Goal: Task Accomplishment & Management: Use online tool/utility

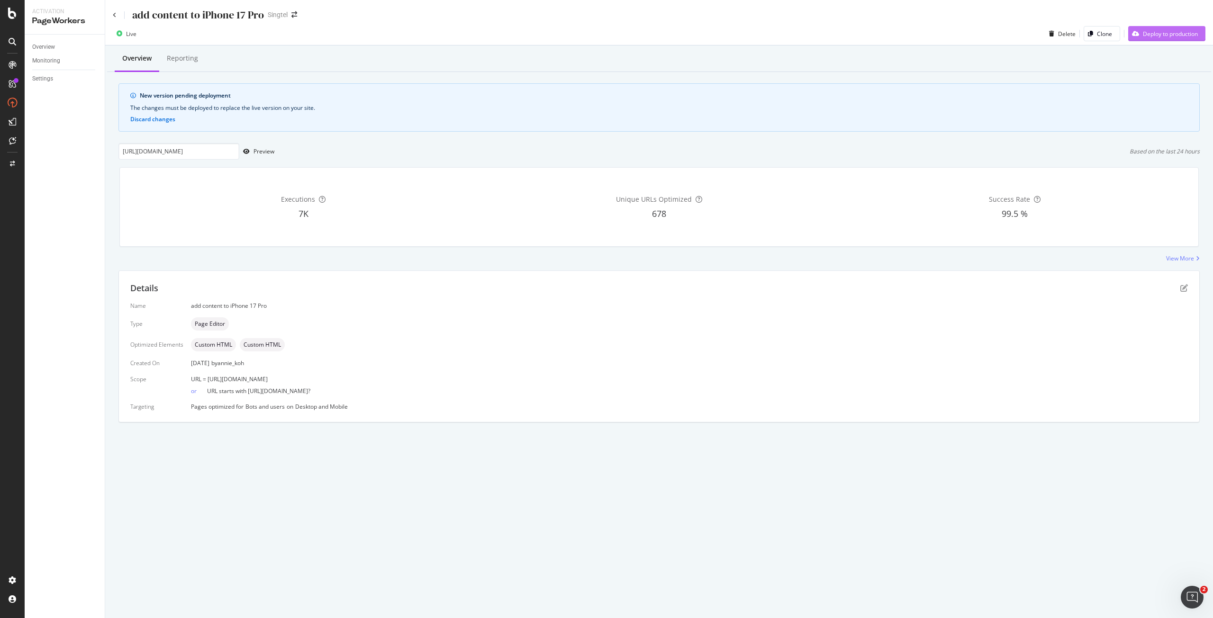
click at [1162, 36] on div "Deploy to production" at bounding box center [1170, 34] width 55 height 8
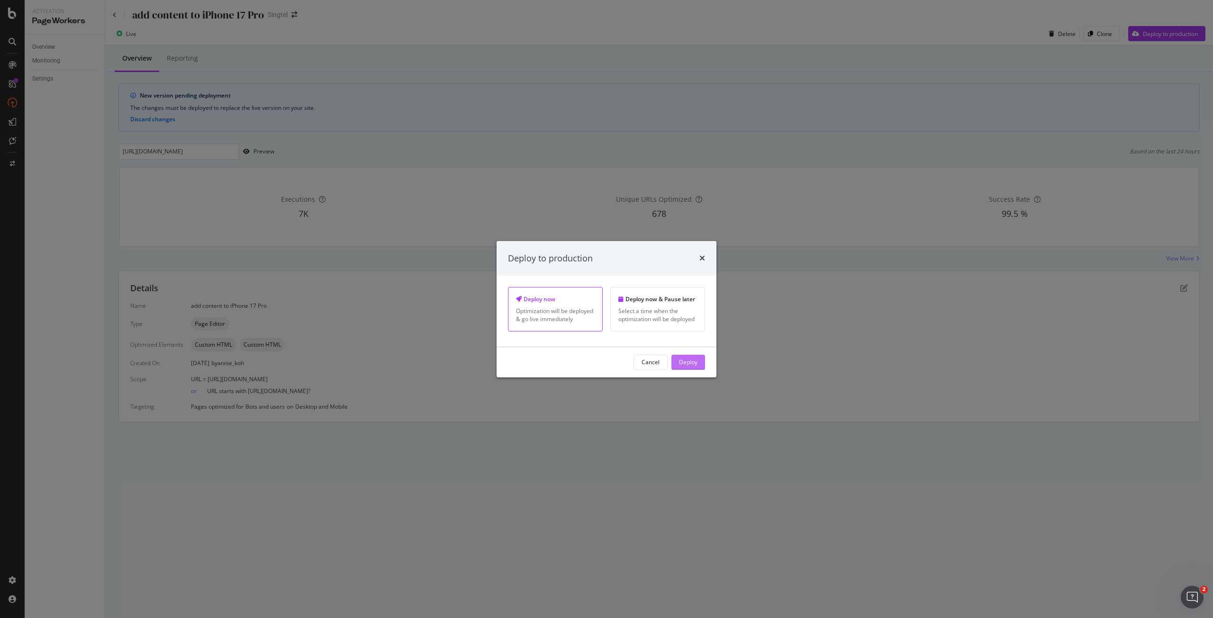
click at [689, 368] on div "Deploy" at bounding box center [688, 362] width 18 height 14
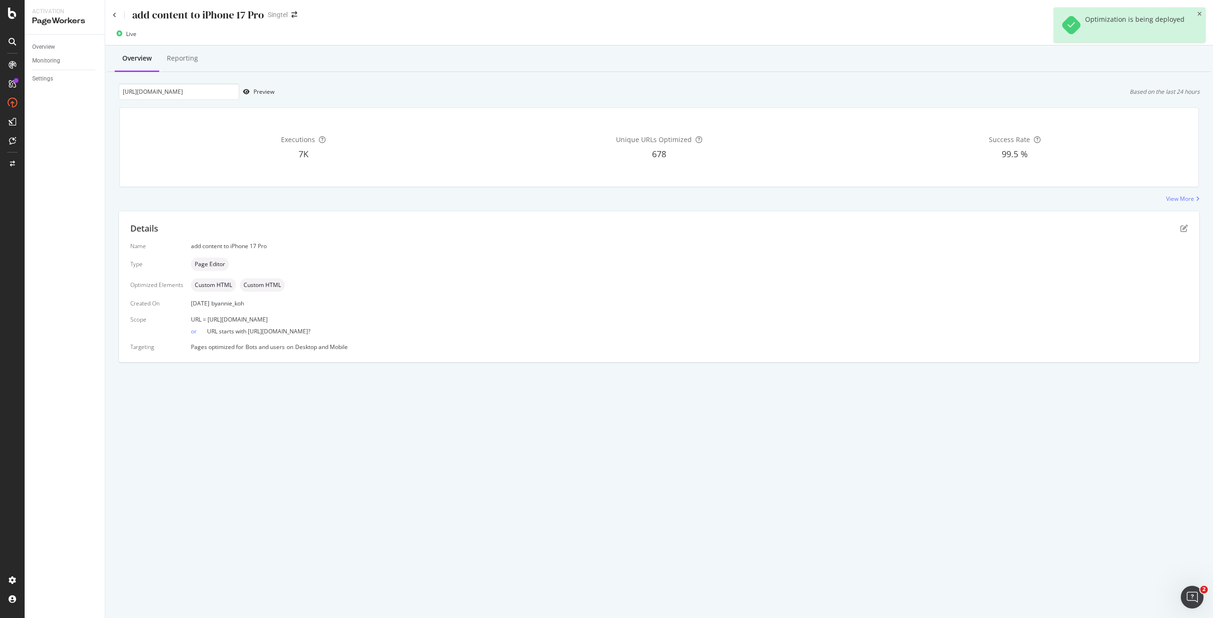
click at [112, 16] on div "add content to iPhone 17 Pro Singtel" at bounding box center [659, 11] width 1108 height 22
click at [116, 17] on icon at bounding box center [115, 15] width 4 height 6
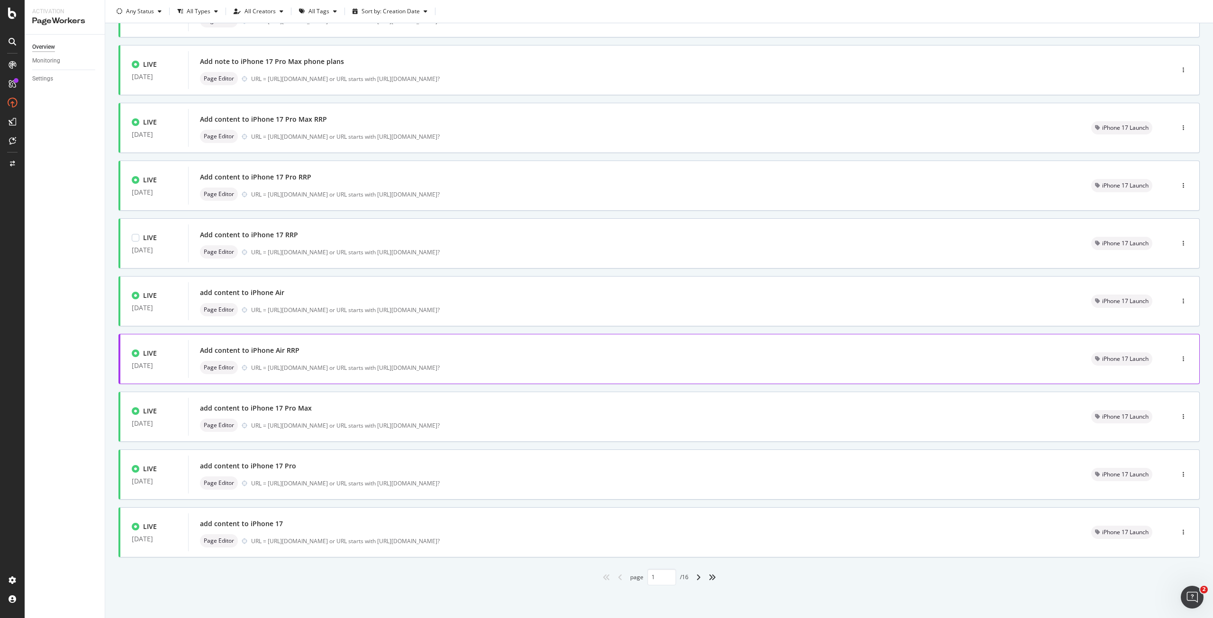
scroll to position [99, 0]
click at [381, 527] on div "add content to iPhone 17" at bounding box center [634, 523] width 868 height 13
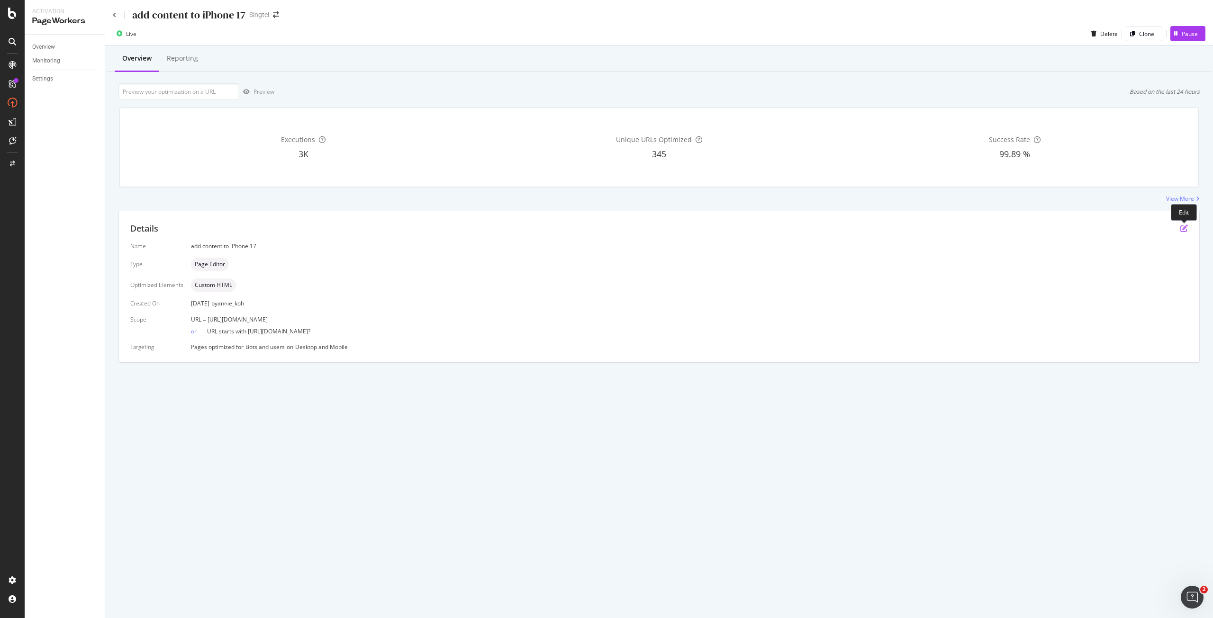
click at [1183, 228] on icon "pen-to-square" at bounding box center [1184, 229] width 8 height 8
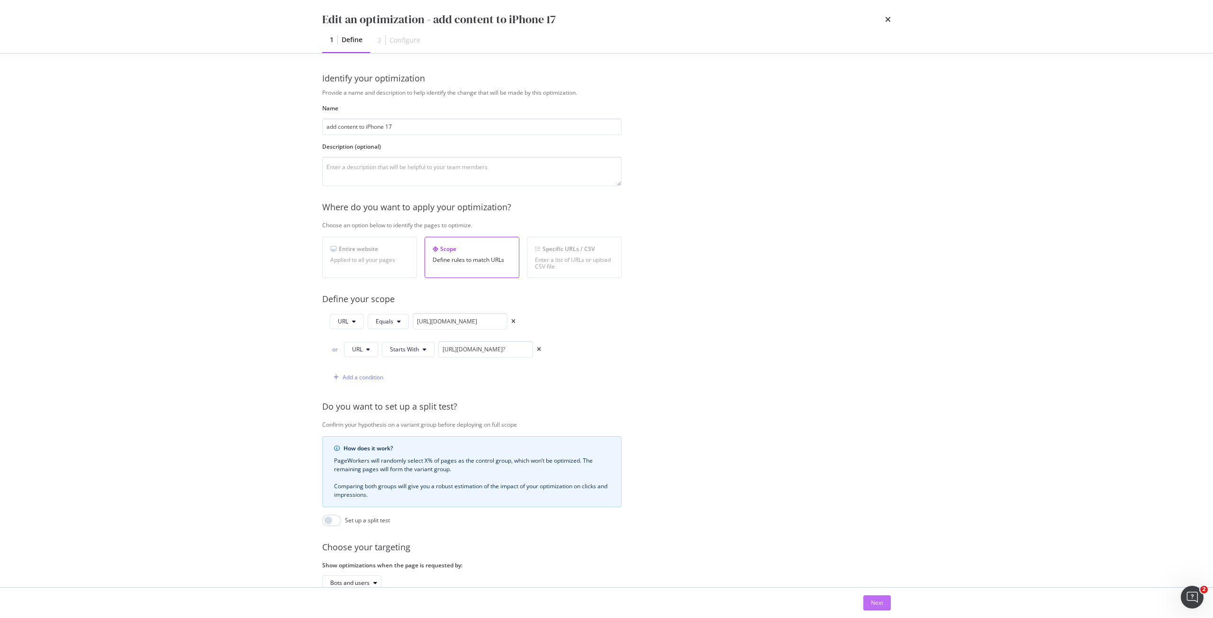
click at [878, 599] on div "Next" at bounding box center [877, 603] width 12 height 8
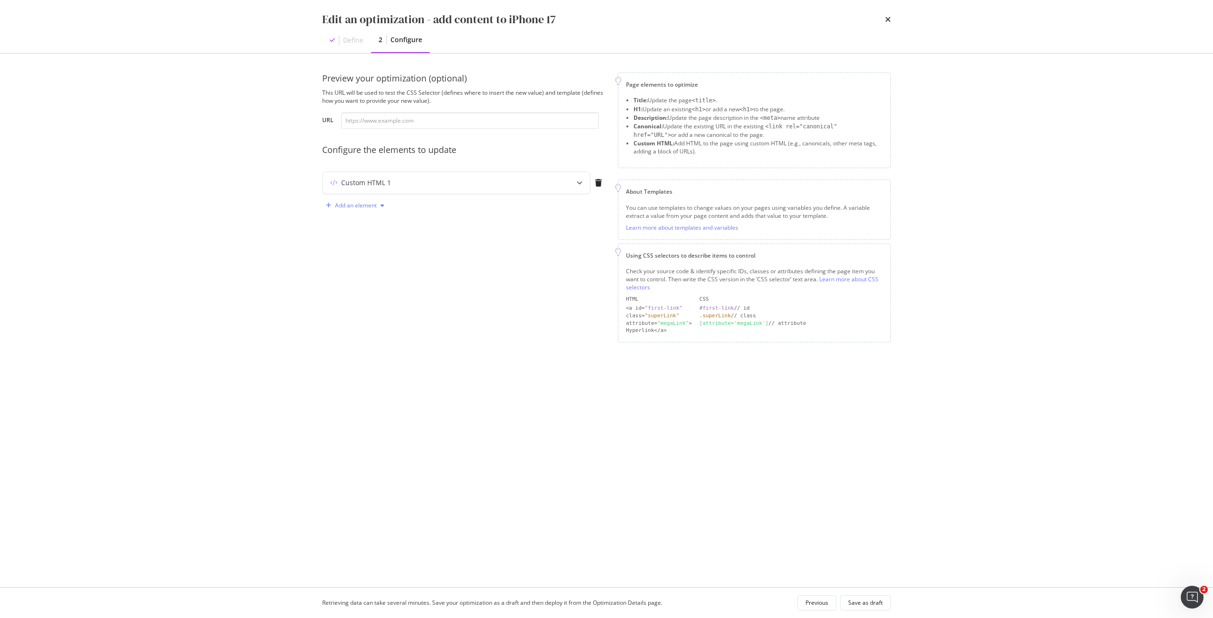
click at [375, 199] on div "Add an element" at bounding box center [355, 205] width 66 height 14
click at [362, 281] on div "Custom HTML" at bounding box center [360, 286] width 64 height 12
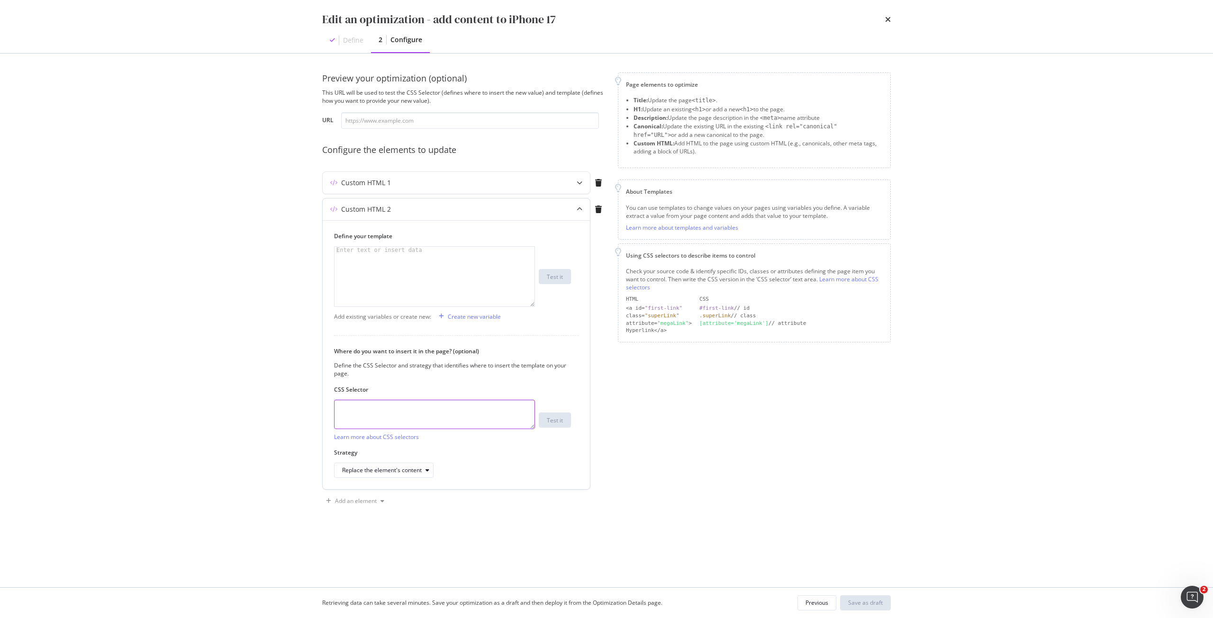
click at [422, 415] on textarea "modal" at bounding box center [434, 414] width 201 height 29
paste textarea "h1.sc-iqseJM.fxHNbQ"
type textarea "h1.sc-iqseJM.fxHNbQ"
click at [385, 277] on div "modal" at bounding box center [434, 283] width 200 height 73
paste textarea "<h1 data-testid="phone-name" class="sc-iqseJM fxHNbQ">Apple iPhone 17</h1>"
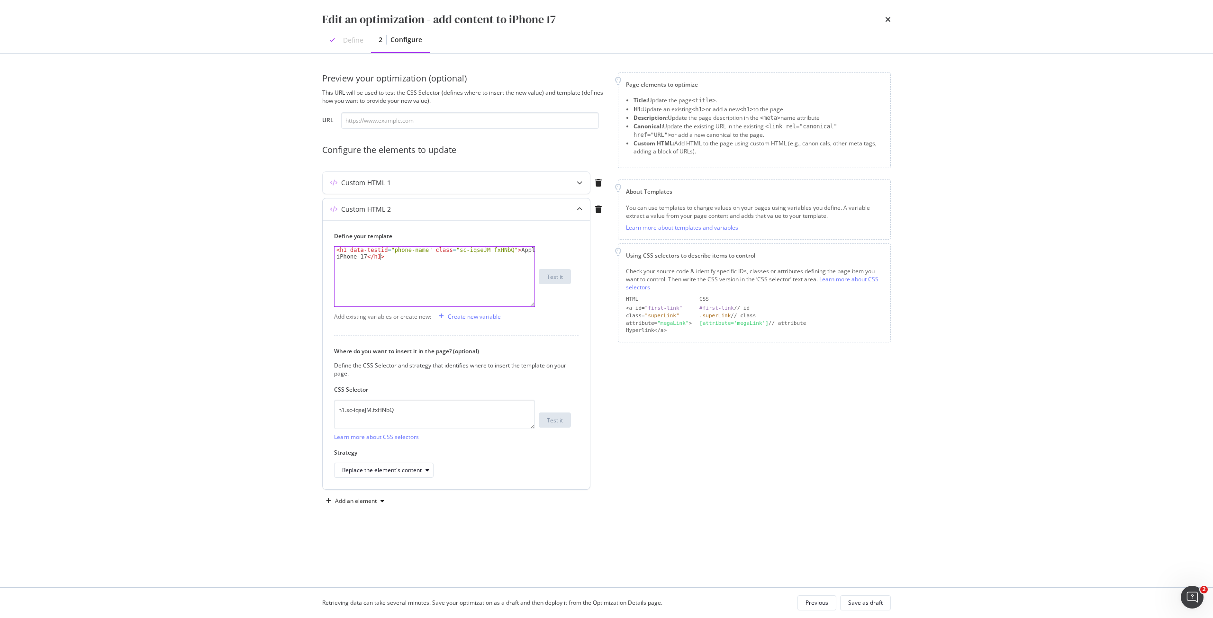
click at [346, 253] on div "< h1 data-testid = "phone-name" class = "sc-iqseJM fxHNbQ" > Apple iPhone 17 </…" at bounding box center [434, 290] width 200 height 86
click at [377, 254] on div "< h2 data-testid = "phone-name" class = "sc-iqseJM fxHNbQ" > Apple iPhone 17 </…" at bounding box center [434, 290] width 200 height 86
type textarea "<h2 data-testid="phone-name" class="sc-iqseJM fxHNbQ">Apple iPhone 17</h2>"
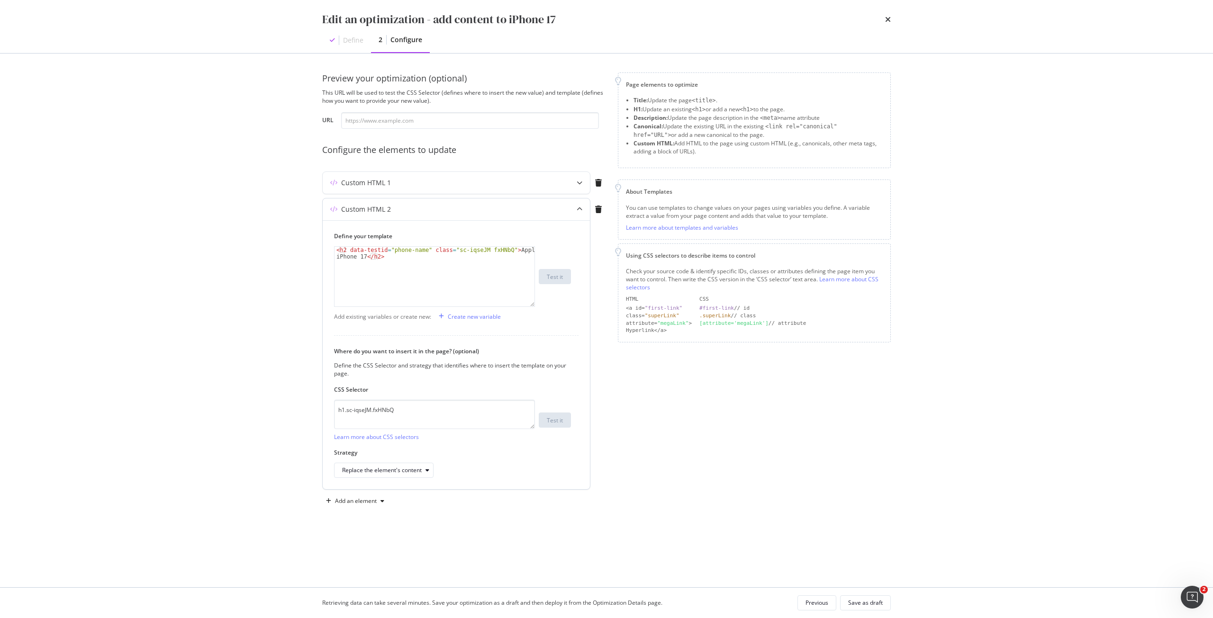
click at [365, 479] on div "Define your template <h2 data-testid="phone-name" class="sc-iqseJM fxHNbQ">Appl…" at bounding box center [456, 354] width 267 height 269
click at [365, 473] on div "Replace the element's content" at bounding box center [382, 471] width 80 height 6
click at [395, 564] on div "Replace the element entirely" at bounding box center [383, 565] width 75 height 8
click at [428, 189] on div "Custom HTML 1" at bounding box center [456, 183] width 267 height 22
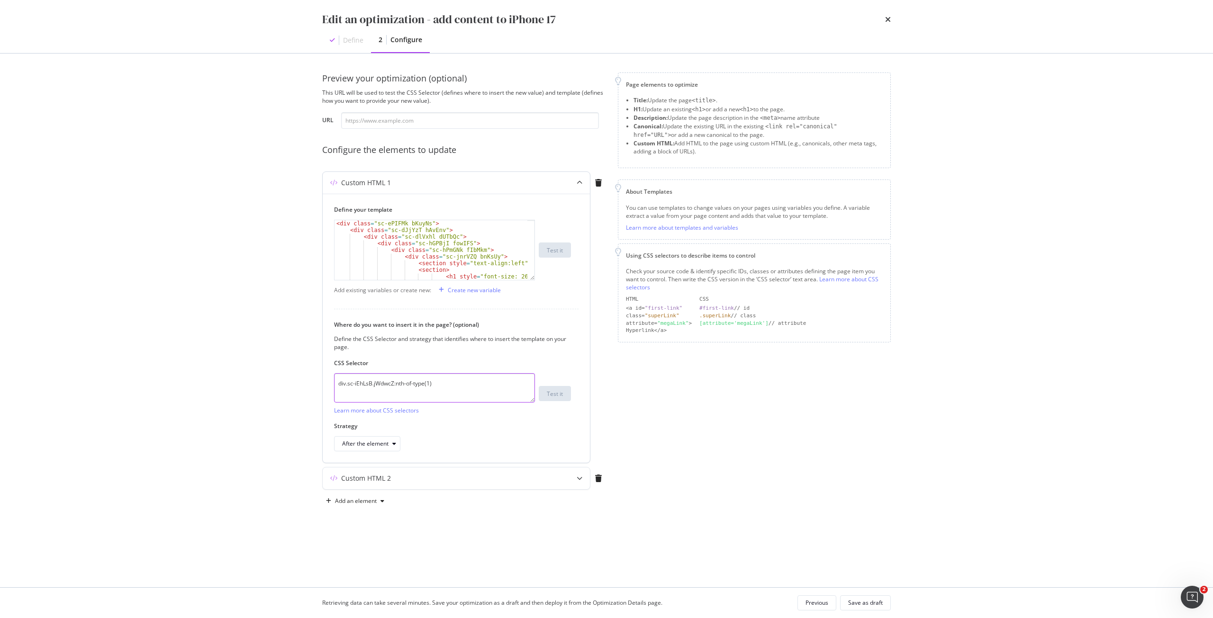
click at [448, 387] on textarea "div.sc-iEhLsB.jWdwcZ:nth-of-type(1)" at bounding box center [434, 387] width 201 height 29
click at [869, 601] on div "Save as draft" at bounding box center [865, 603] width 35 height 8
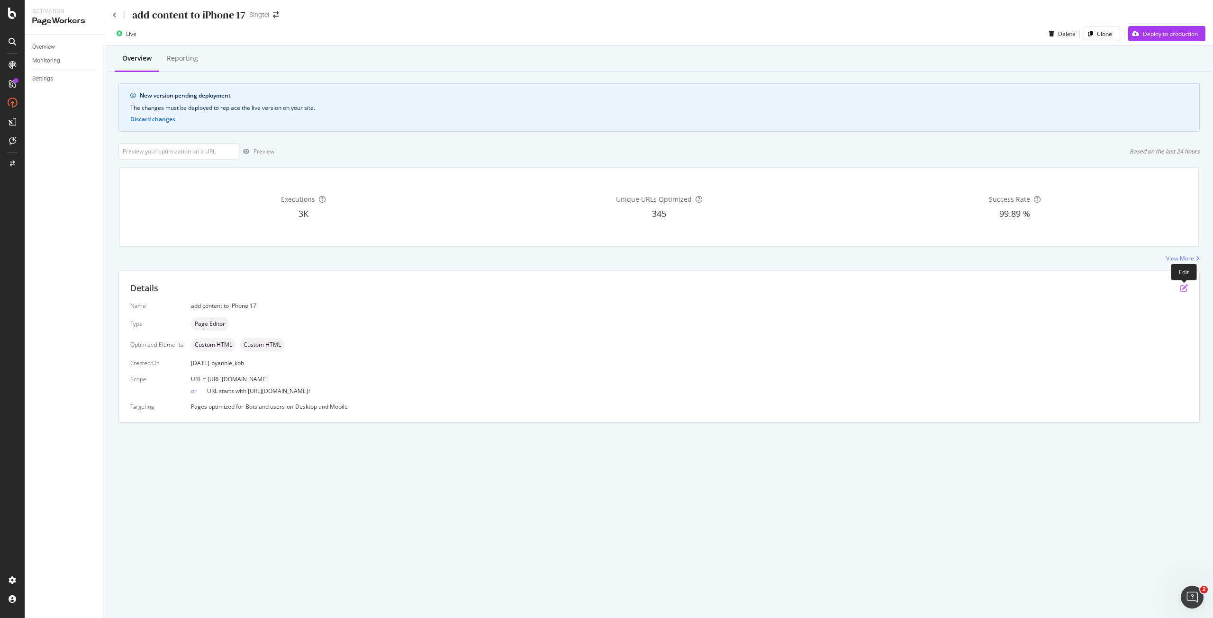
click at [1183, 290] on icon "pen-to-square" at bounding box center [1184, 288] width 8 height 8
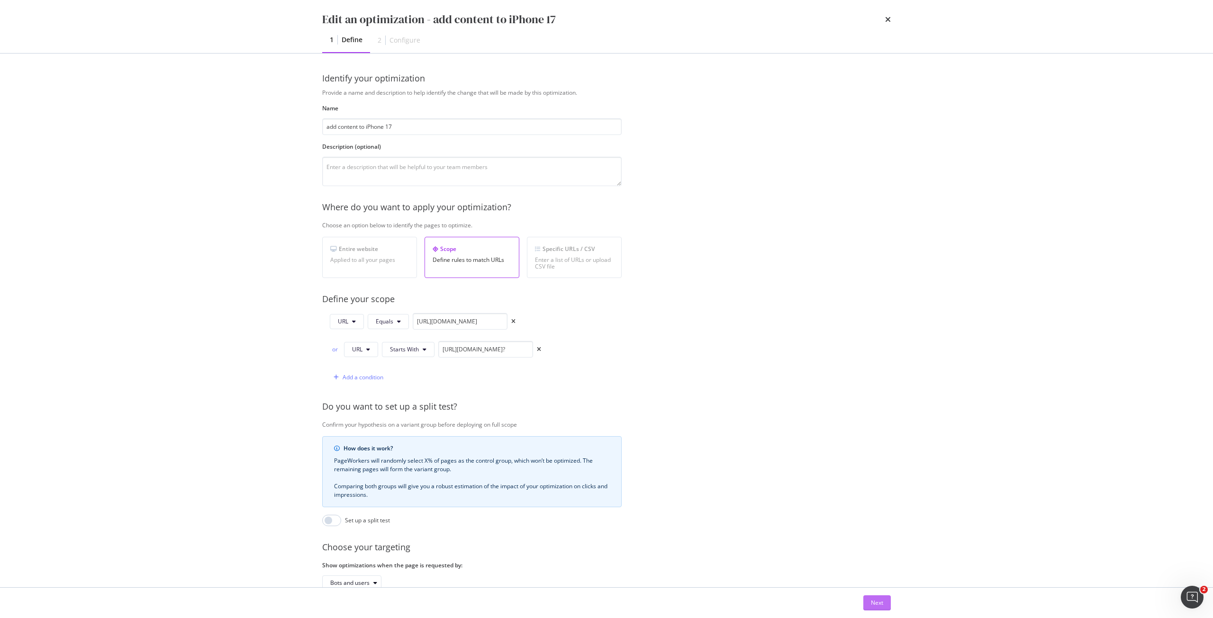
click at [880, 609] on div "Next" at bounding box center [877, 603] width 12 height 14
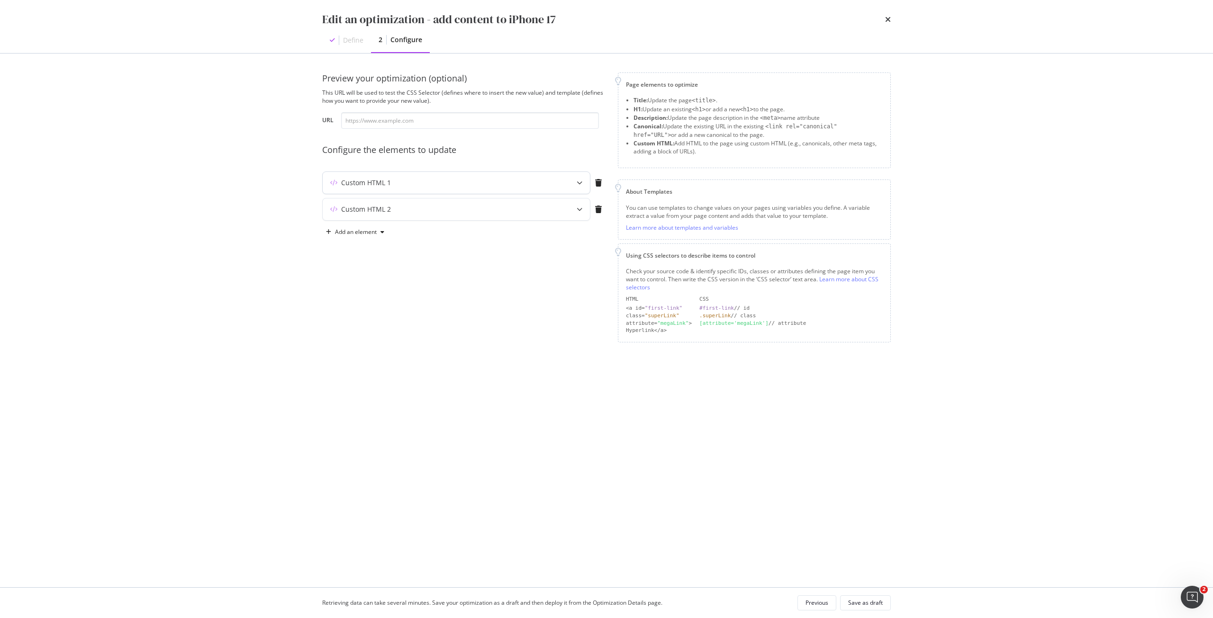
click at [469, 185] on div "Custom HTML 1" at bounding box center [438, 182] width 230 height 9
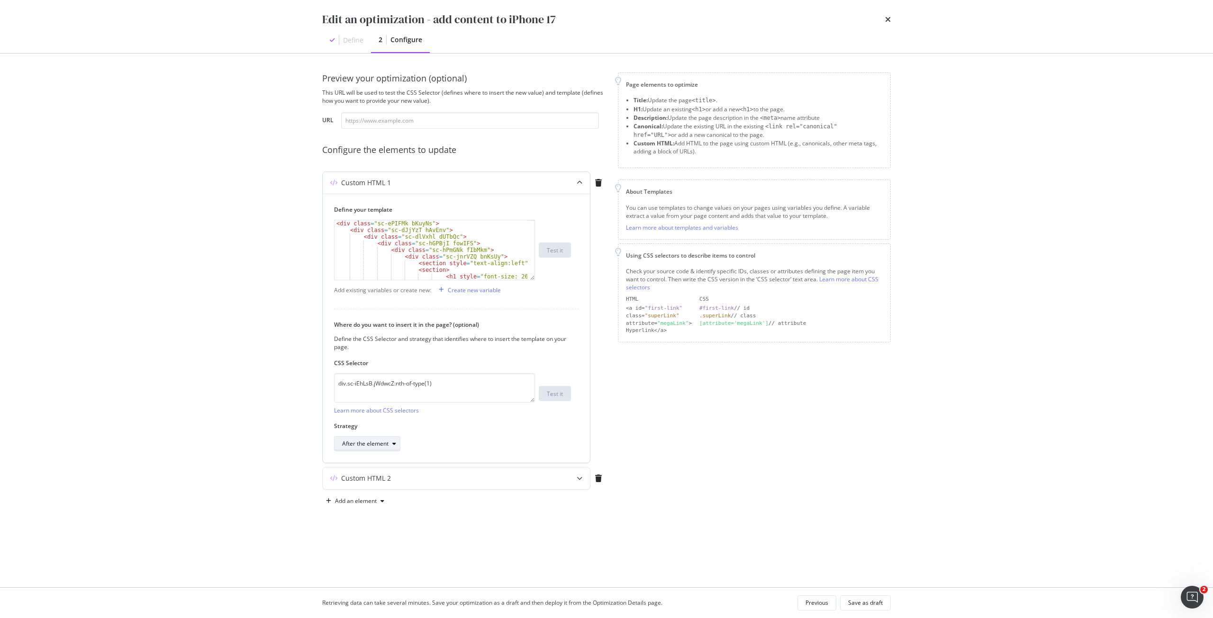
click at [386, 442] on div "After the element" at bounding box center [365, 444] width 46 height 6
click at [386, 478] on div "Inside the element, at the end" at bounding box center [385, 475] width 78 height 8
click at [855, 608] on div "Save as draft" at bounding box center [865, 602] width 35 height 13
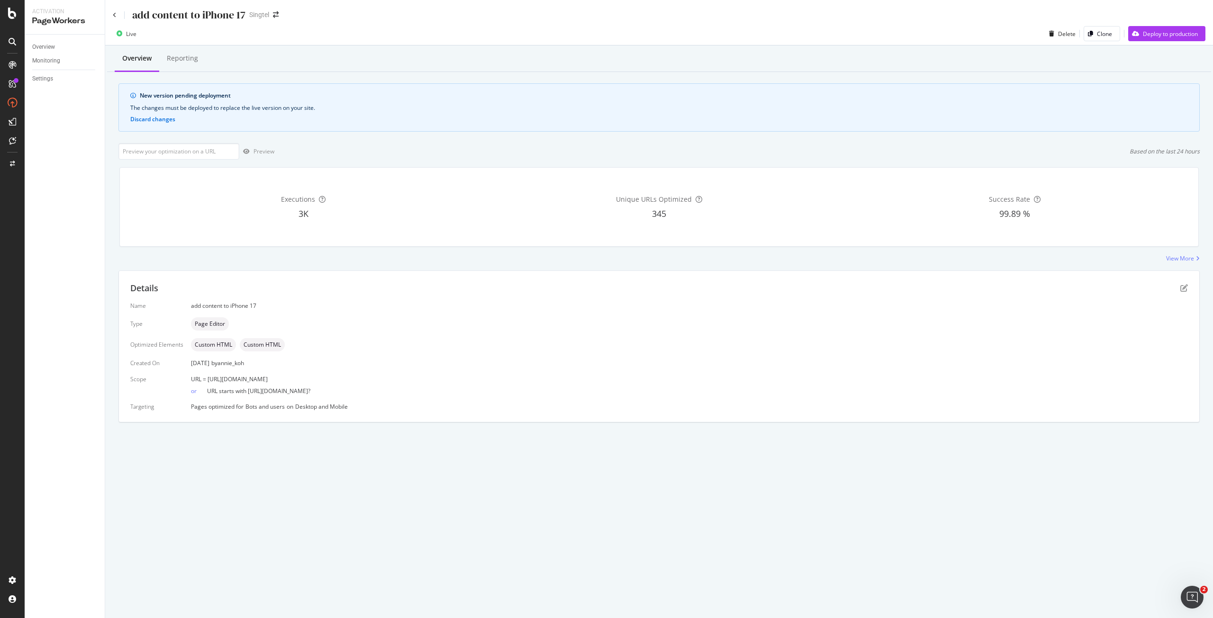
drag, startPoint x: 352, startPoint y: 378, endPoint x: 207, endPoint y: 380, distance: 145.0
click at [207, 380] on div "URL = [URL][DOMAIN_NAME]" at bounding box center [689, 379] width 997 height 8
copy span "[URL][DOMAIN_NAME]"
click at [204, 153] on input "url" at bounding box center [178, 151] width 121 height 17
paste input "[URL][DOMAIN_NAME]"
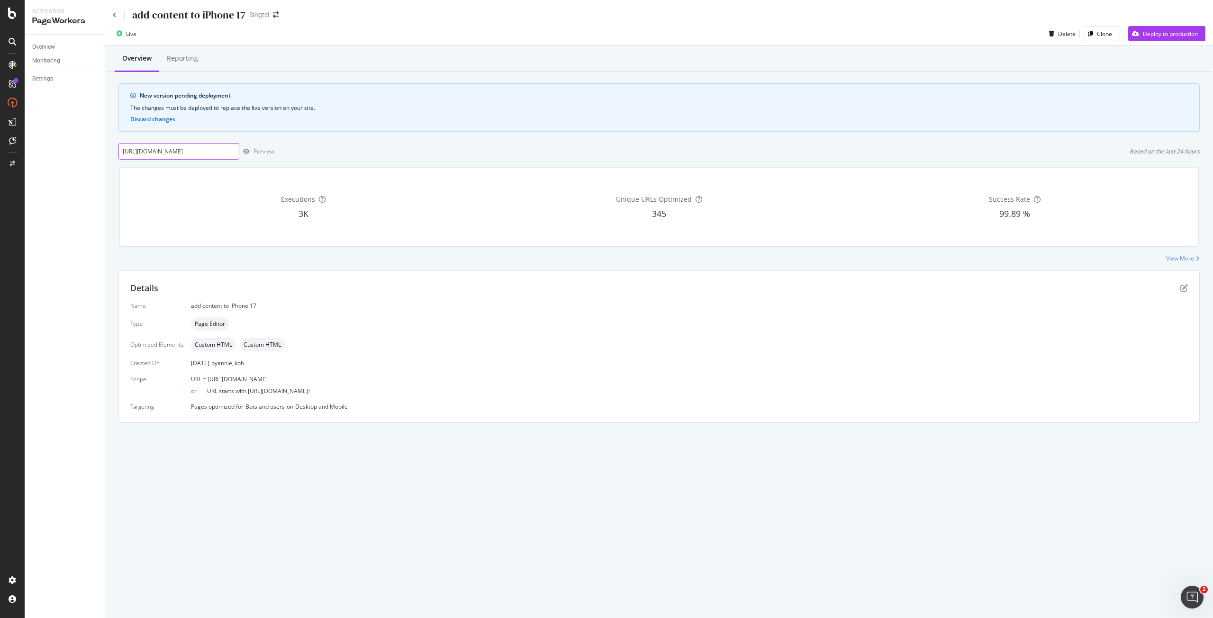
scroll to position [0, 19]
type input "[URL][DOMAIN_NAME]"
click at [267, 149] on div "Preview" at bounding box center [263, 151] width 21 height 8
click at [263, 146] on div "Preview" at bounding box center [256, 151] width 35 height 14
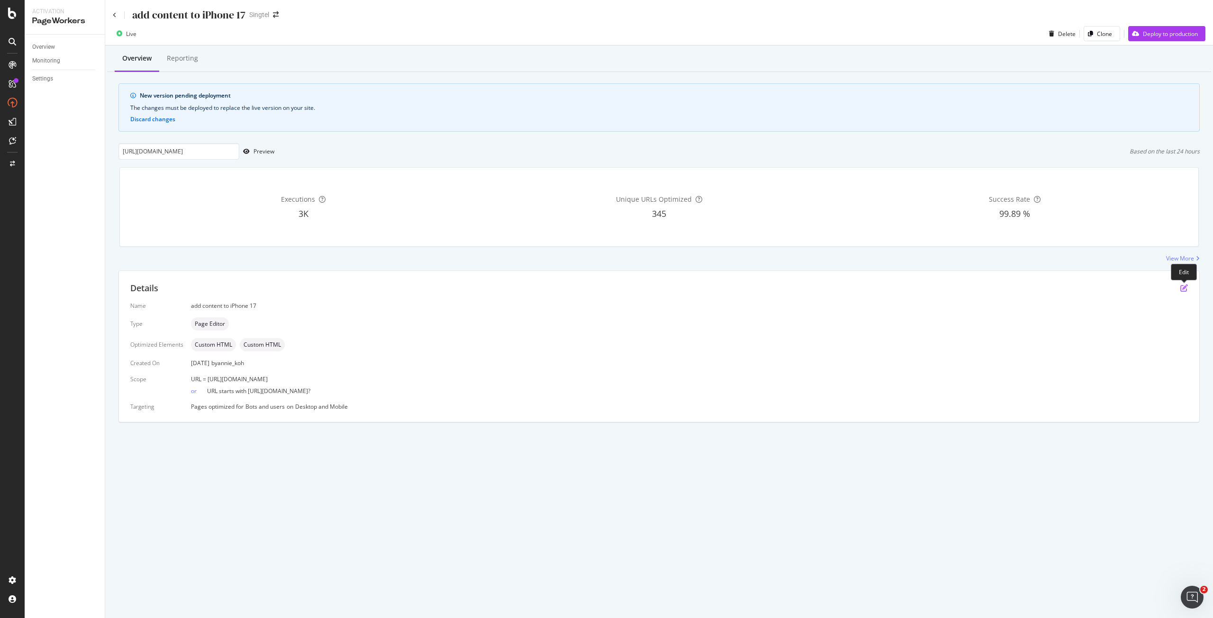
click at [1183, 288] on icon "pen-to-square" at bounding box center [1184, 288] width 8 height 8
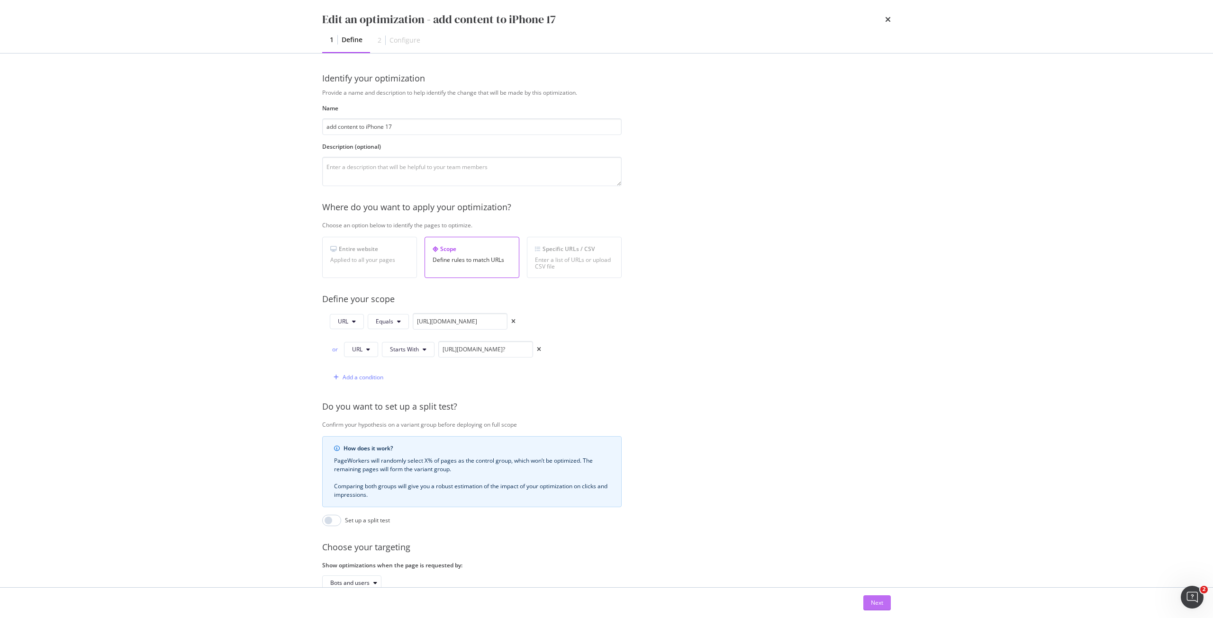
click at [881, 601] on button "Next" at bounding box center [876, 602] width 27 height 15
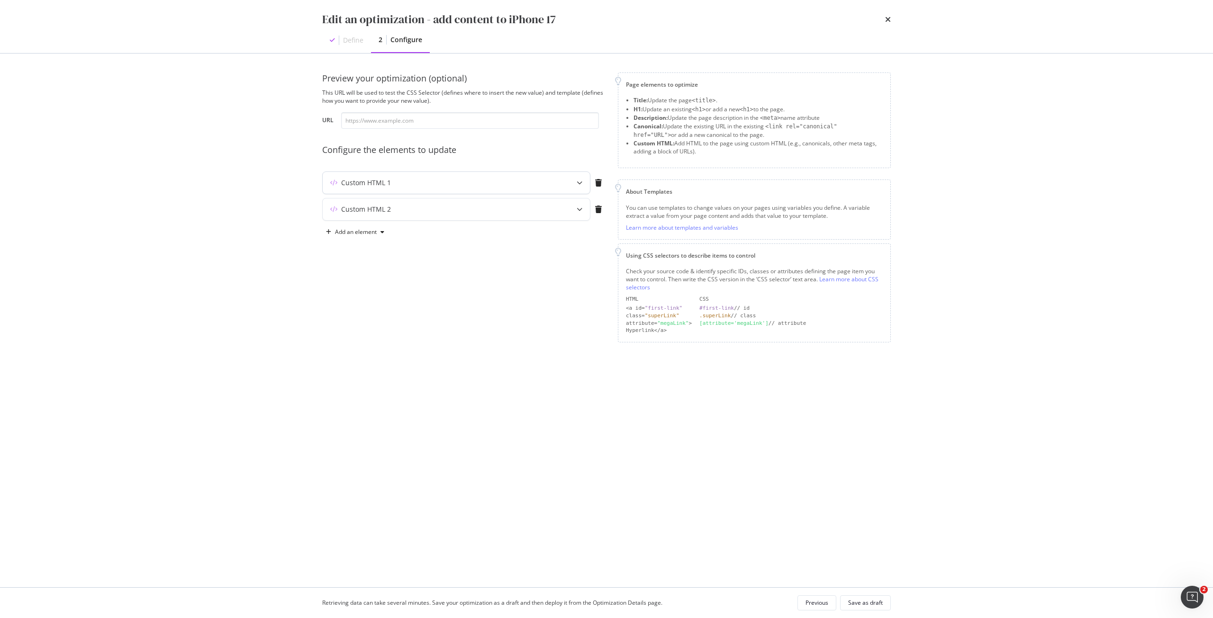
click at [514, 180] on div "Custom HTML 1" at bounding box center [438, 182] width 230 height 9
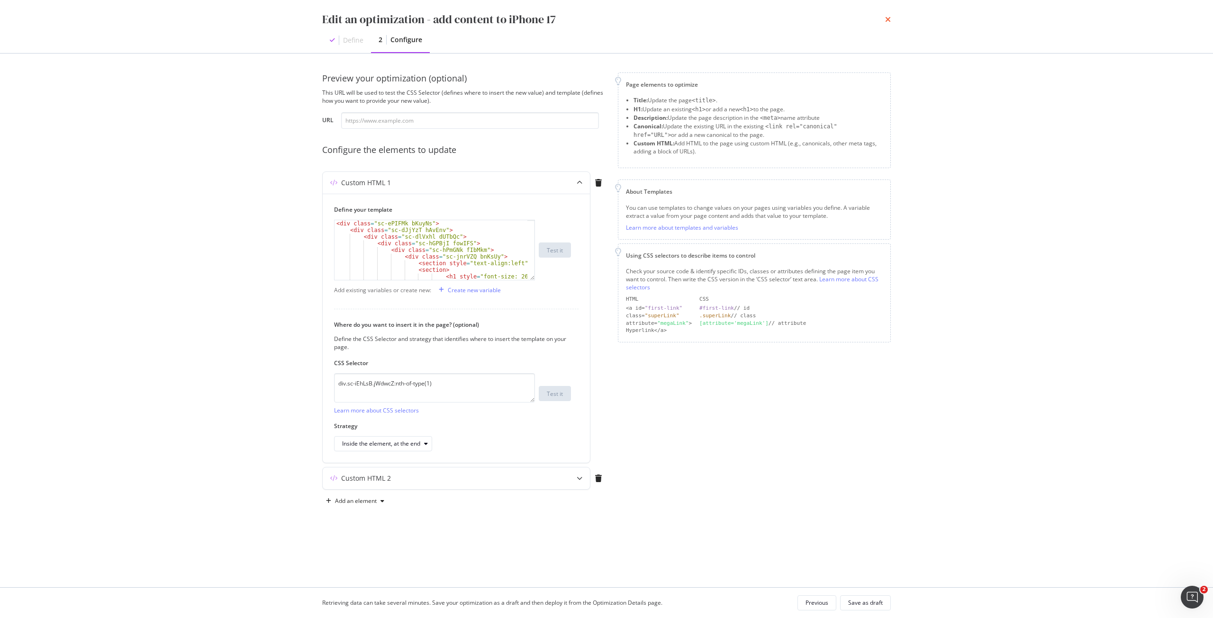
click at [889, 17] on icon "times" at bounding box center [888, 20] width 6 height 8
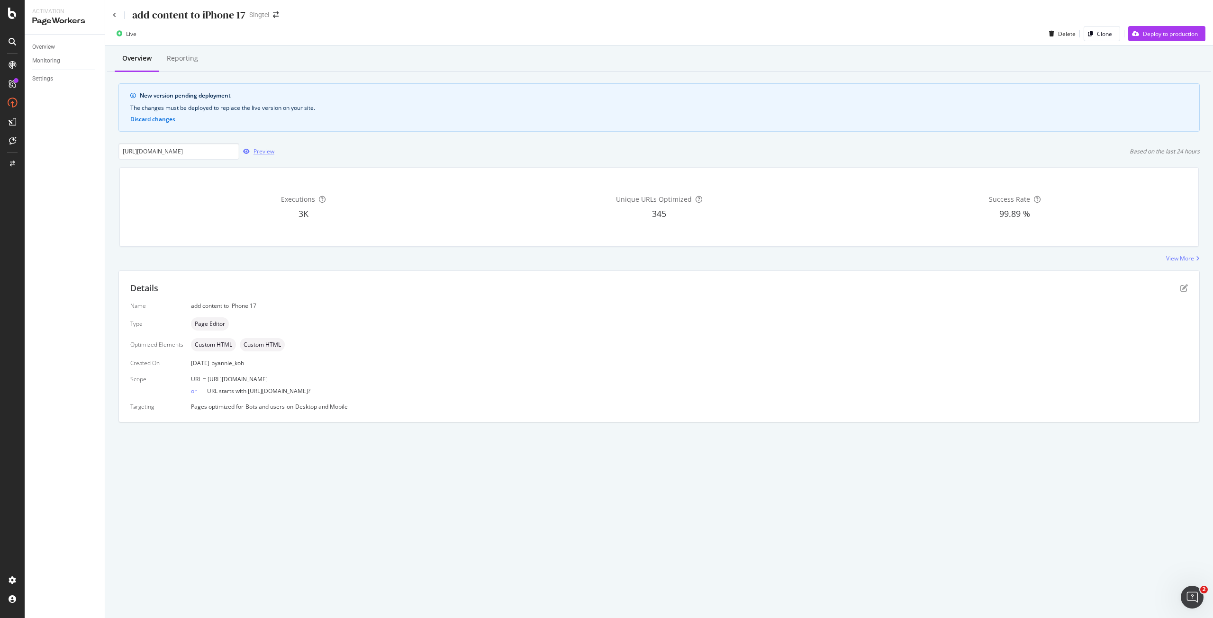
click at [261, 147] on div "Preview" at bounding box center [263, 151] width 21 height 8
click at [1153, 27] on div "Deploy to production" at bounding box center [1163, 34] width 70 height 14
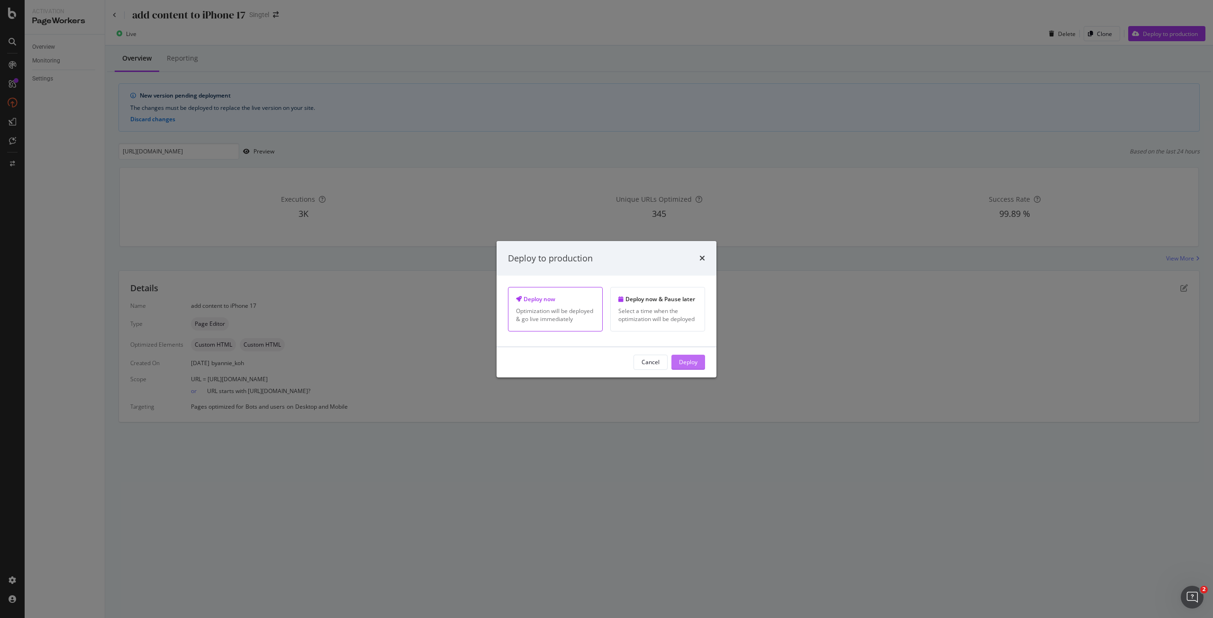
click at [691, 362] on div "Deploy" at bounding box center [688, 362] width 18 height 8
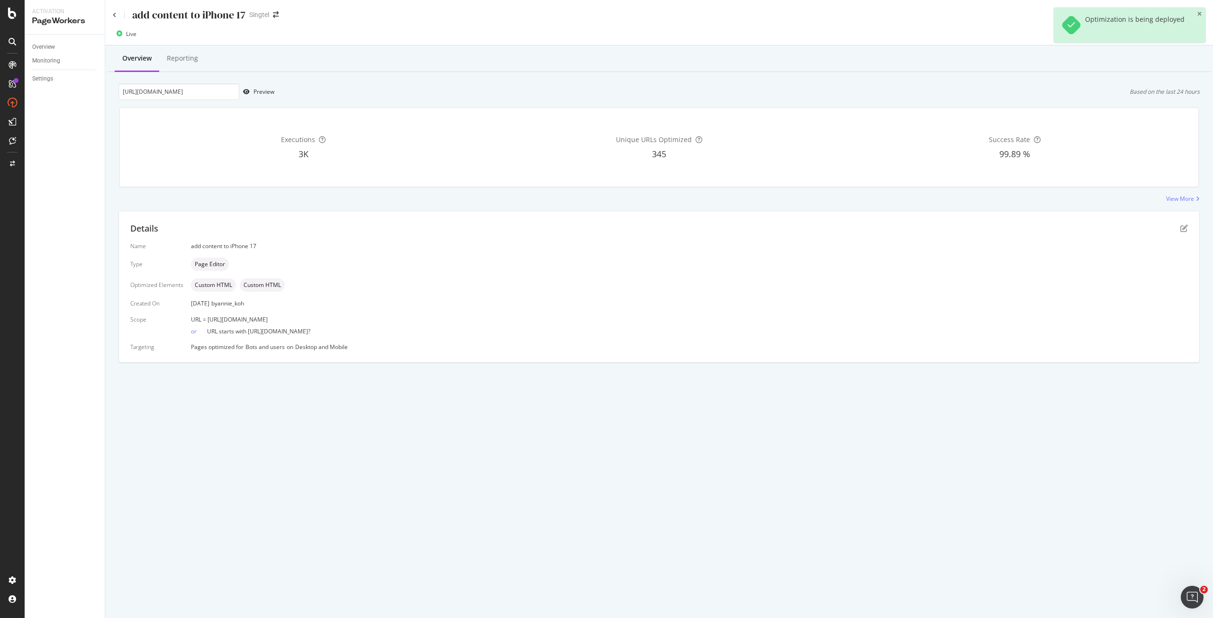
click at [118, 15] on div "add content to iPhone 17" at bounding box center [179, 15] width 133 height 15
click at [116, 16] on div "add content to iPhone 17" at bounding box center [179, 15] width 133 height 15
click at [115, 16] on icon at bounding box center [115, 15] width 4 height 6
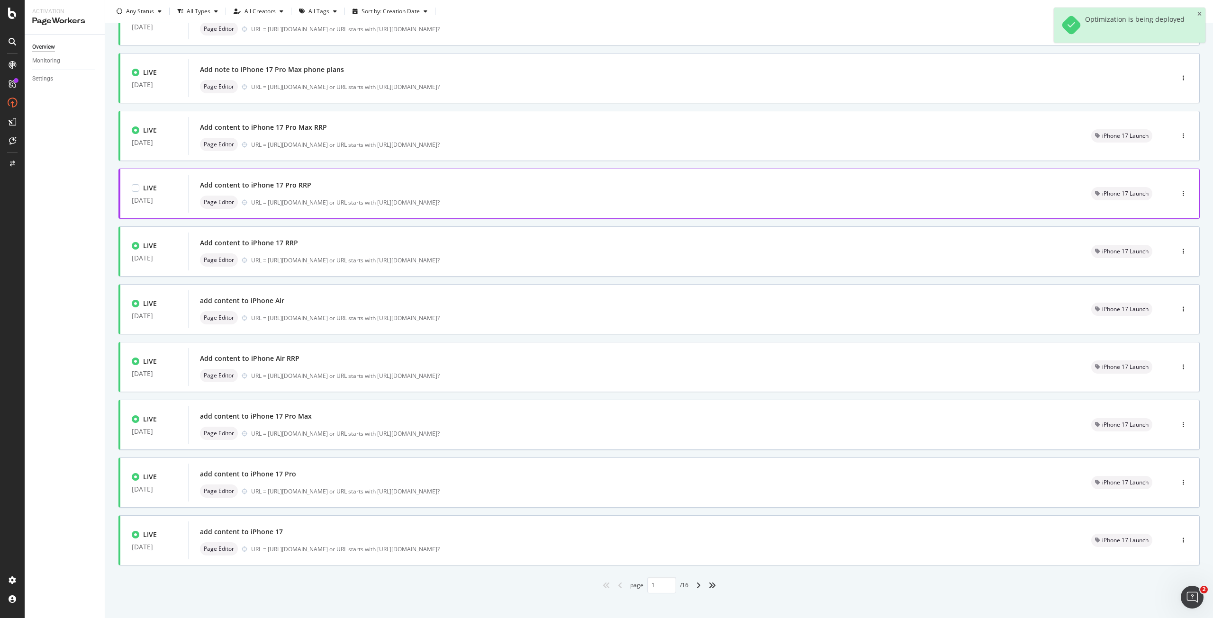
scroll to position [99, 0]
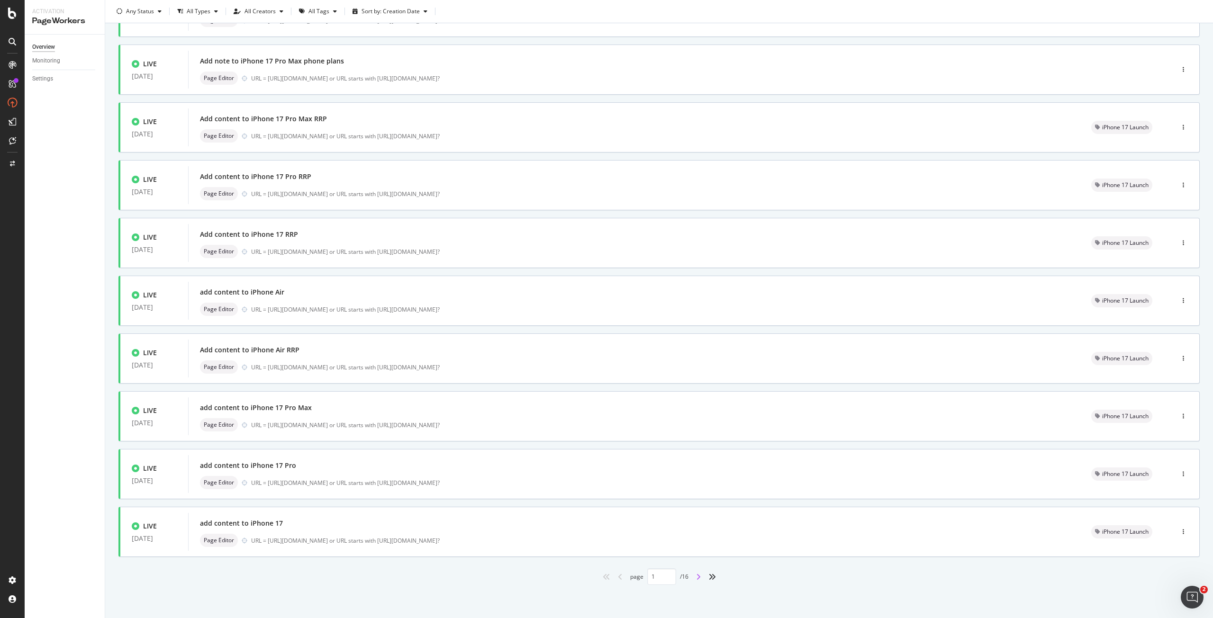
click at [696, 579] on icon "angle-right" at bounding box center [698, 577] width 5 height 8
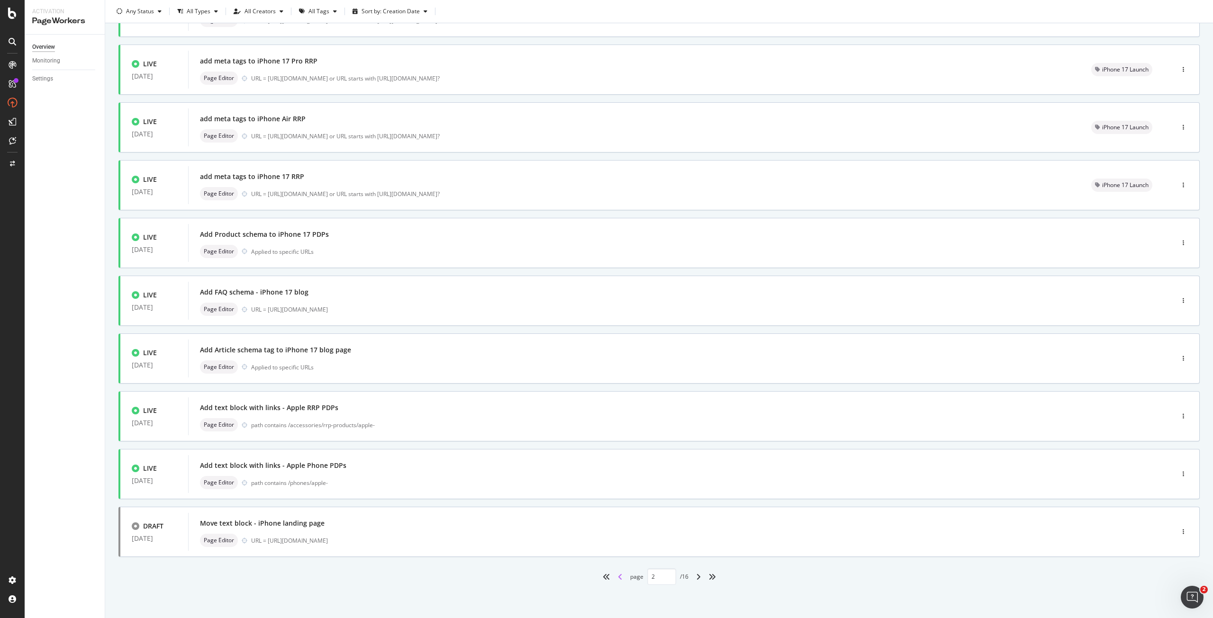
click at [618, 578] on icon "angle-left" at bounding box center [620, 577] width 5 height 8
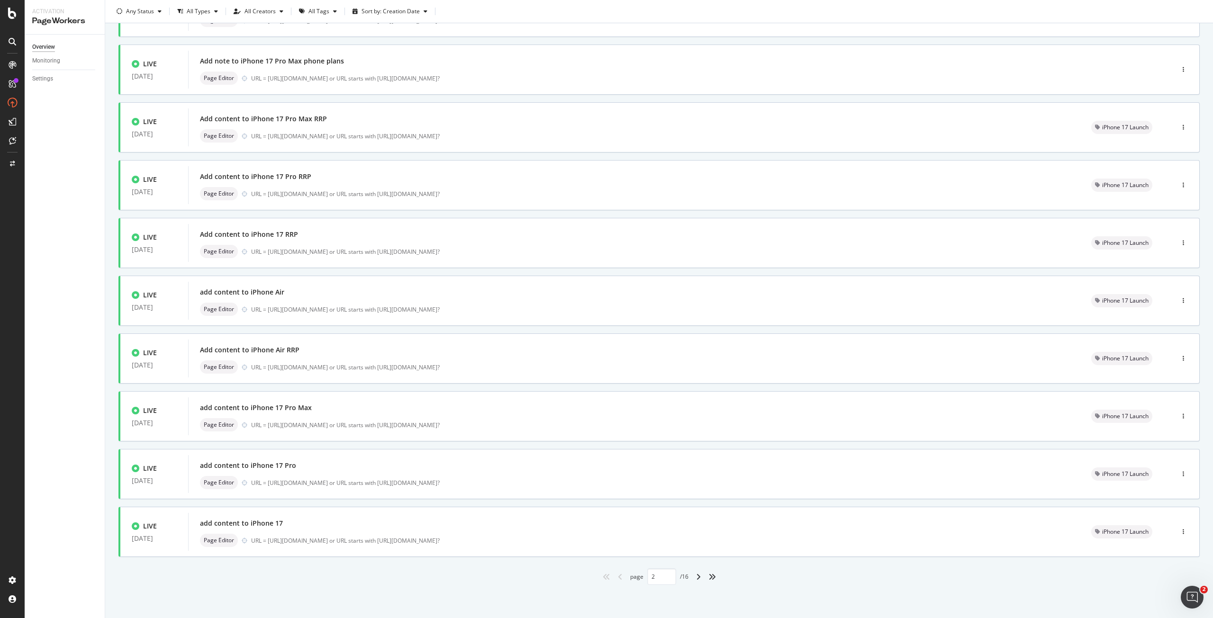
type input "1"
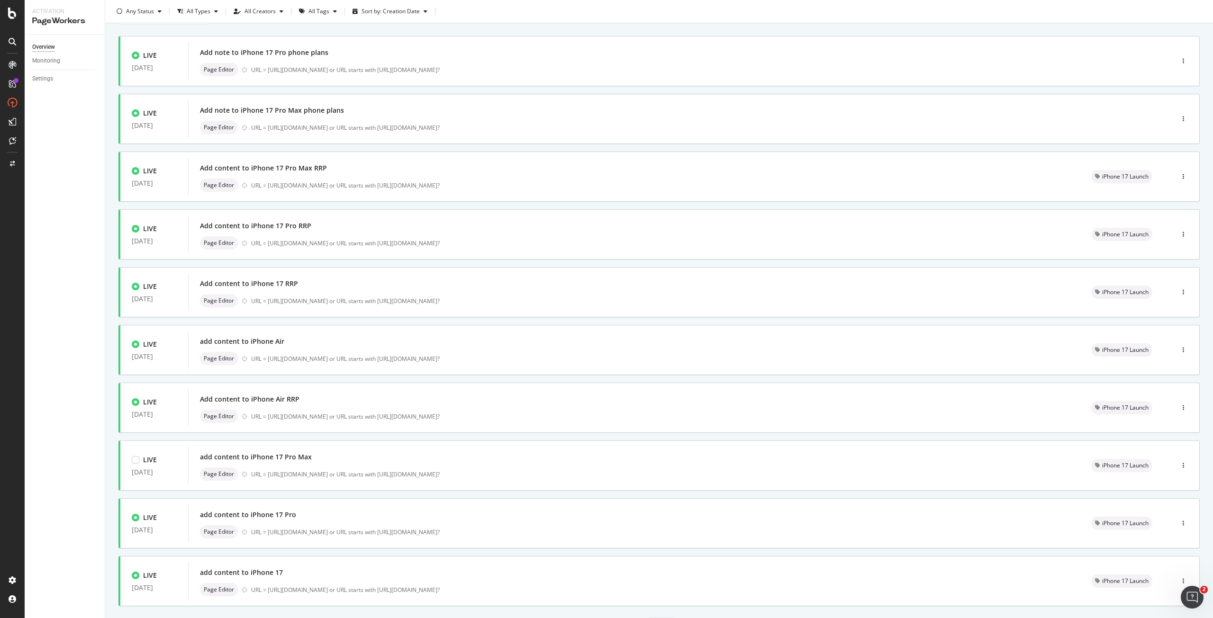
scroll to position [0, 0]
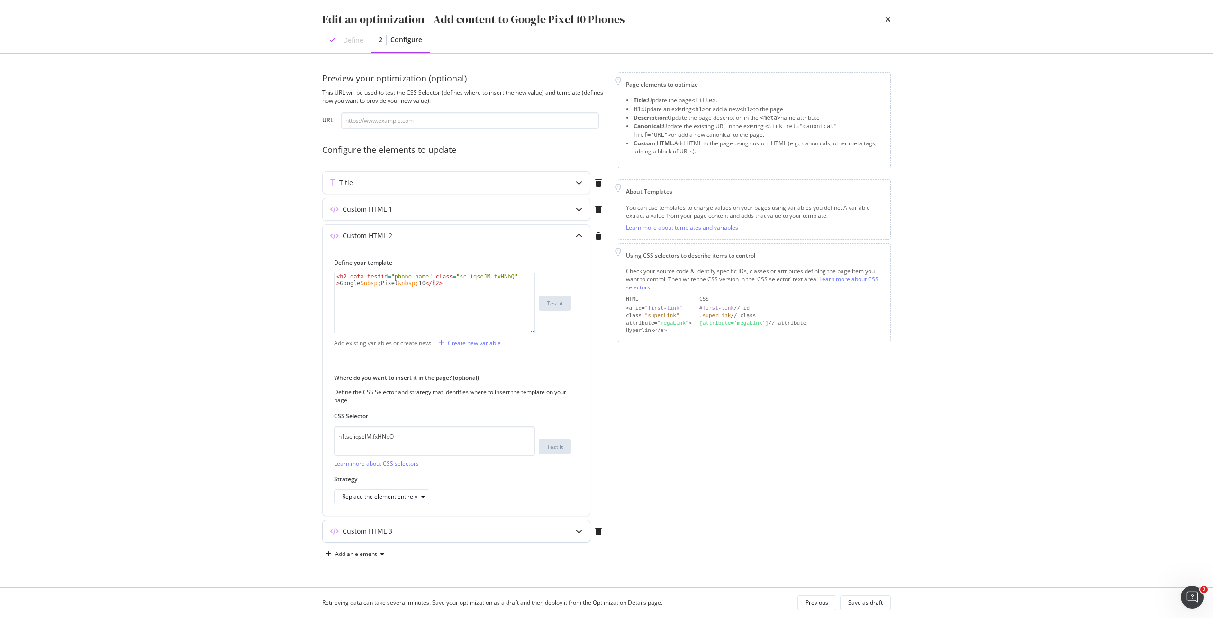
click at [417, 534] on div "Custom HTML 3" at bounding box center [438, 531] width 230 height 9
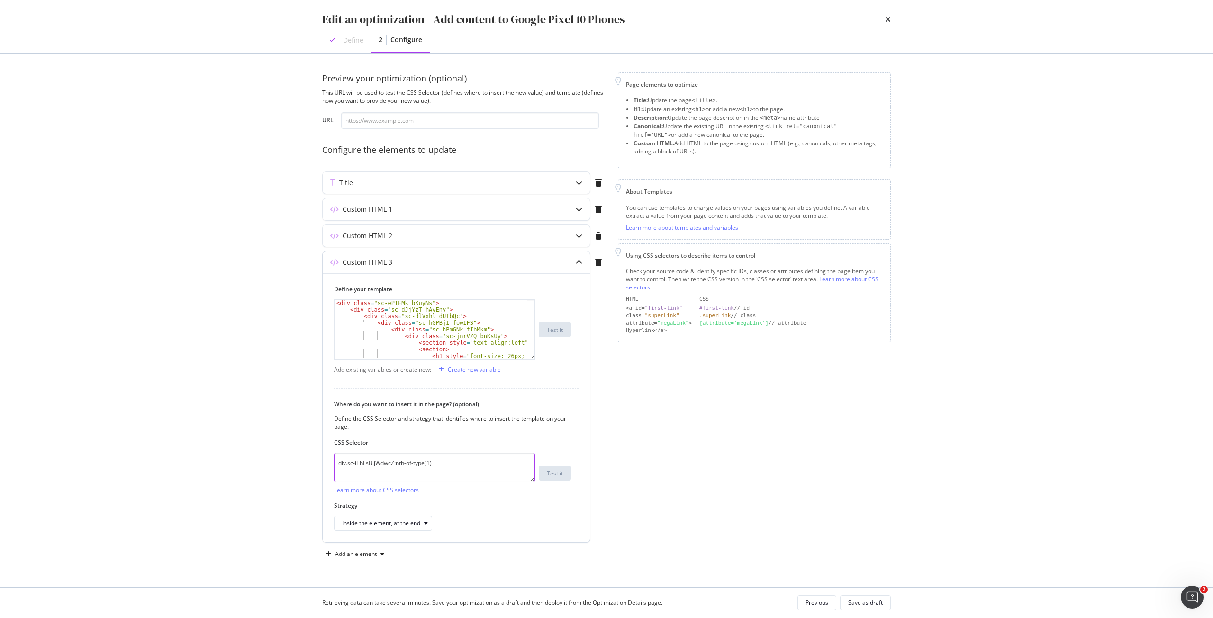
click at [420, 460] on textarea "div.sc-iEhLsB.jWdwcZ:nth-of-type(1)" at bounding box center [434, 467] width 201 height 29
click at [398, 234] on div "Custom HTML 2" at bounding box center [438, 235] width 230 height 9
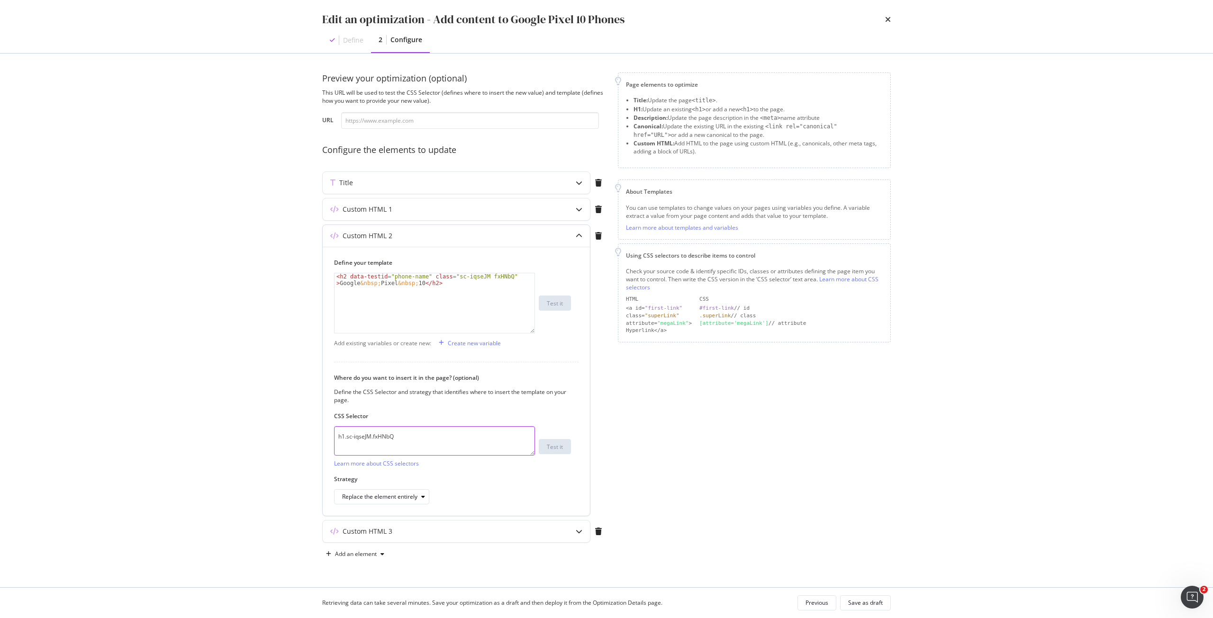
click at [385, 436] on textarea "h1.sc-iqseJM.fxHNbQ" at bounding box center [434, 440] width 201 height 29
click at [379, 271] on div "Define your template 1 < h2 data-testid = "phone-name" class = "sc-iqseJM fxHNb…" at bounding box center [452, 296] width 237 height 75
type textarea "<h2 data-testid="phone-name" class="sc-iqseJM fxHNbQ">Google&nbsp;Pixel&nbsp;10…"
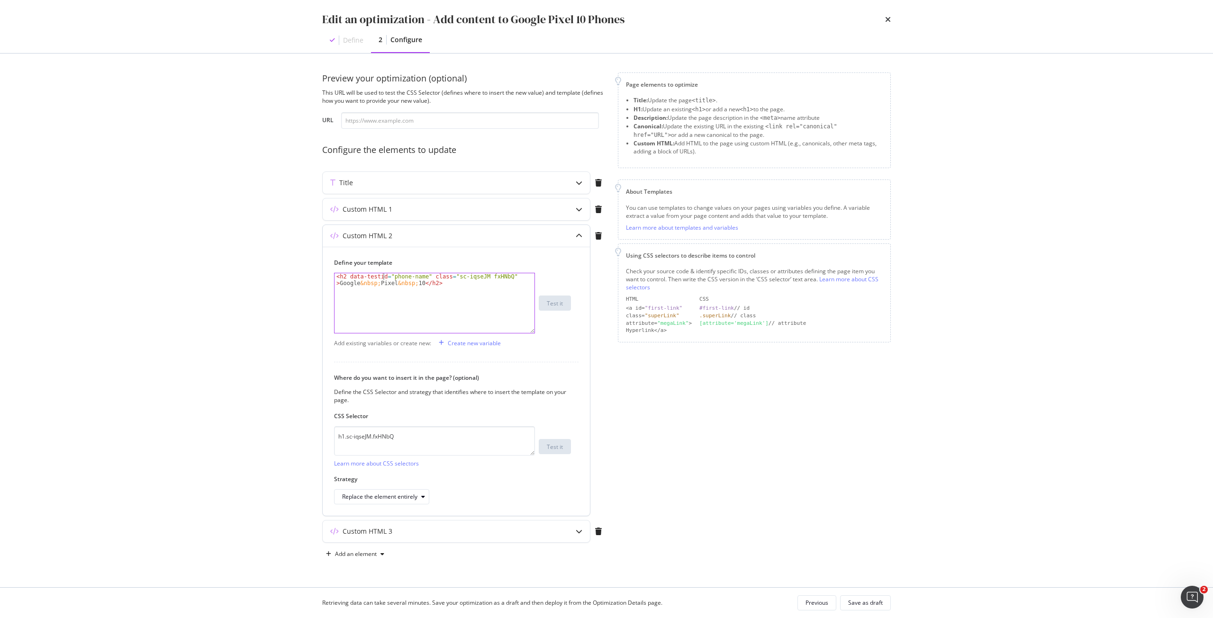
click at [382, 276] on div "< h2 data-testid = "phone-name" class = "sc-iqseJM fxHNbQ" > Google &nbsp; Pixe…" at bounding box center [434, 316] width 200 height 86
click at [889, 18] on icon "times" at bounding box center [888, 20] width 6 height 8
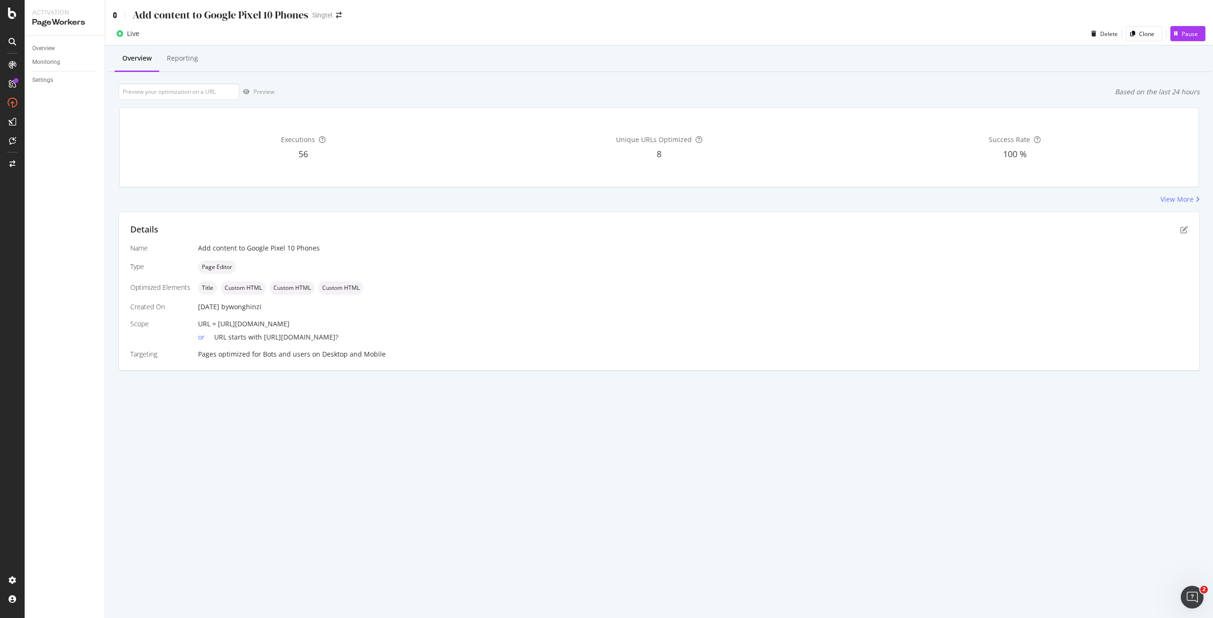
click at [114, 13] on icon at bounding box center [115, 15] width 4 height 7
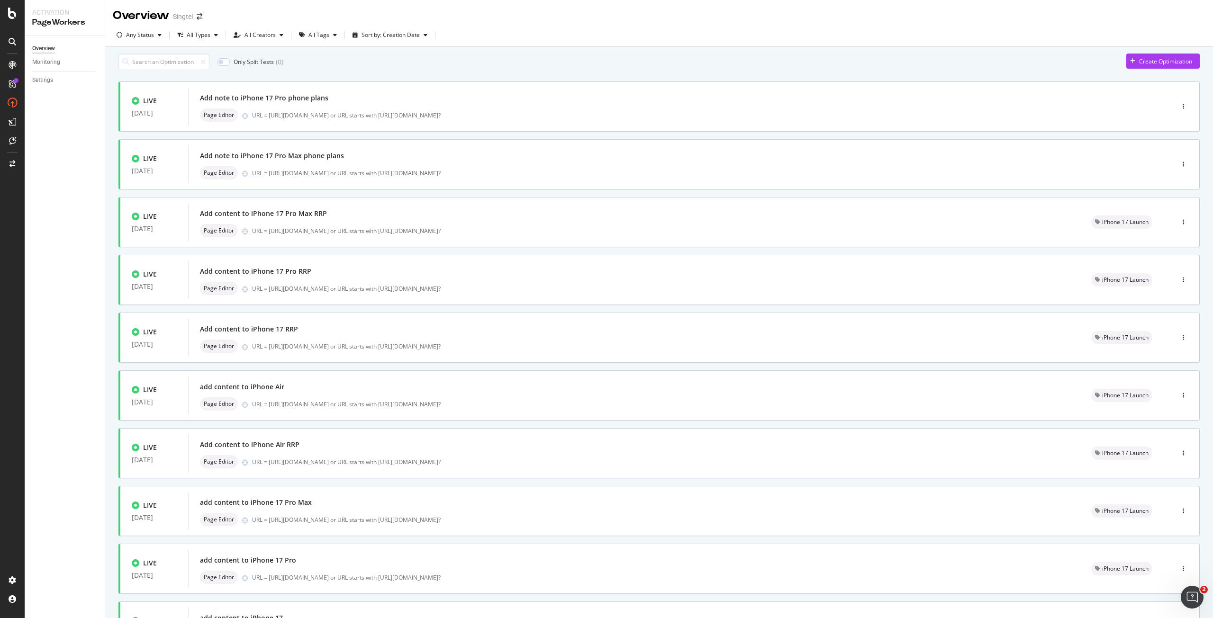
click at [115, 14] on div "Overview" at bounding box center [141, 16] width 56 height 16
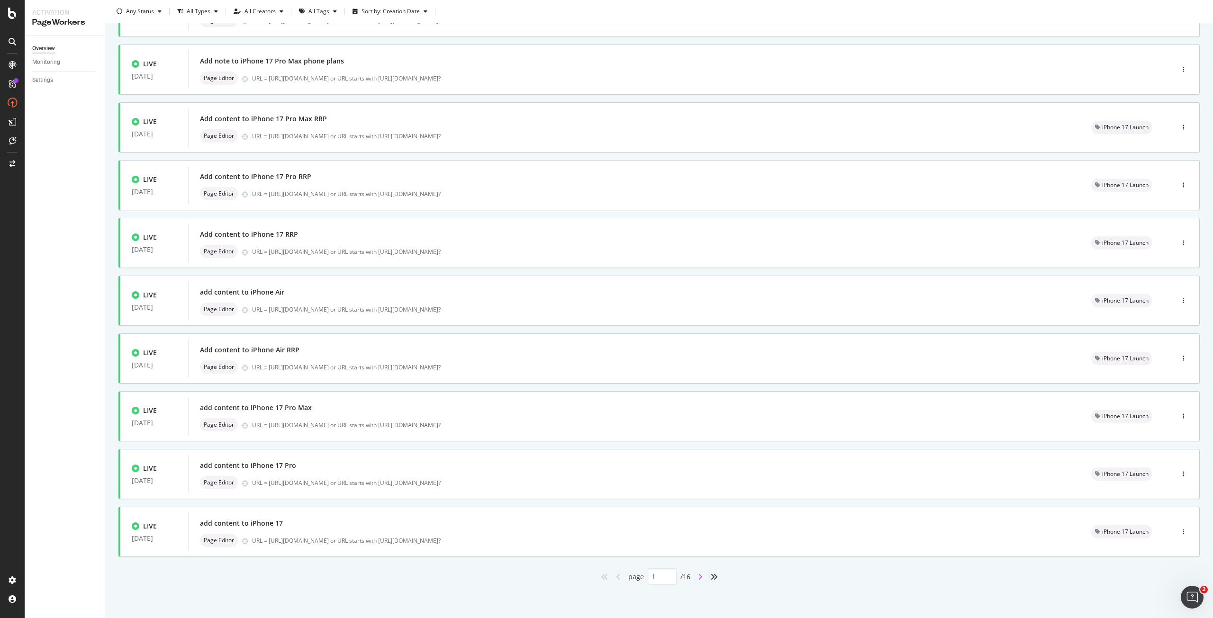
click at [698, 577] on icon "angle-right" at bounding box center [700, 577] width 5 height 8
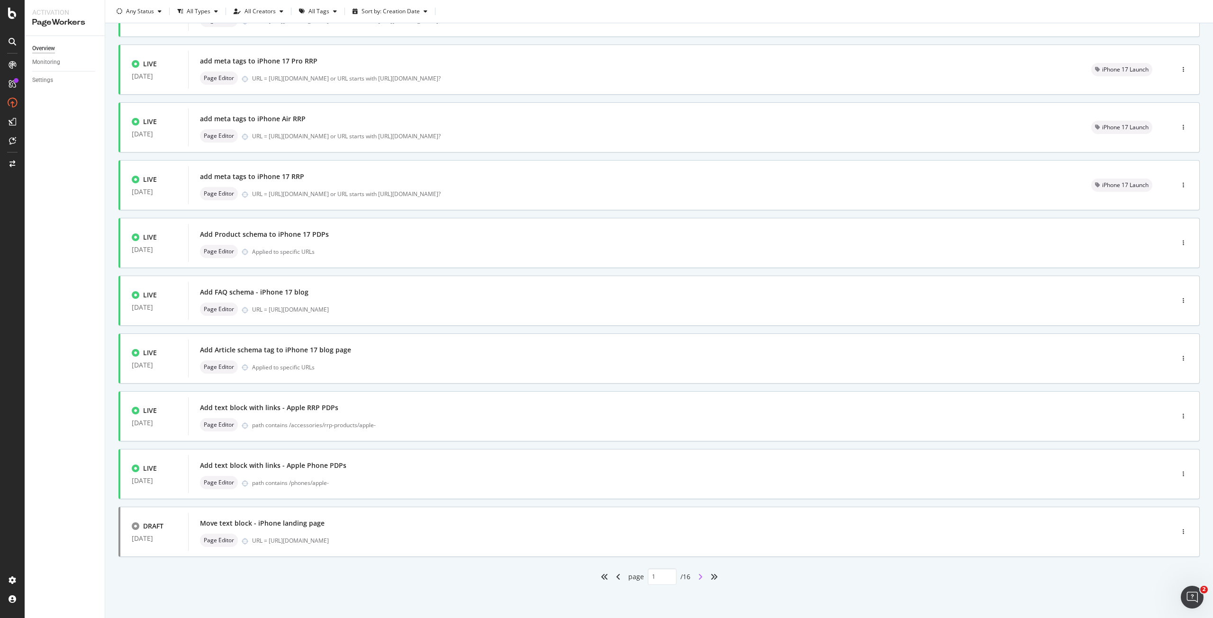
type input "2"
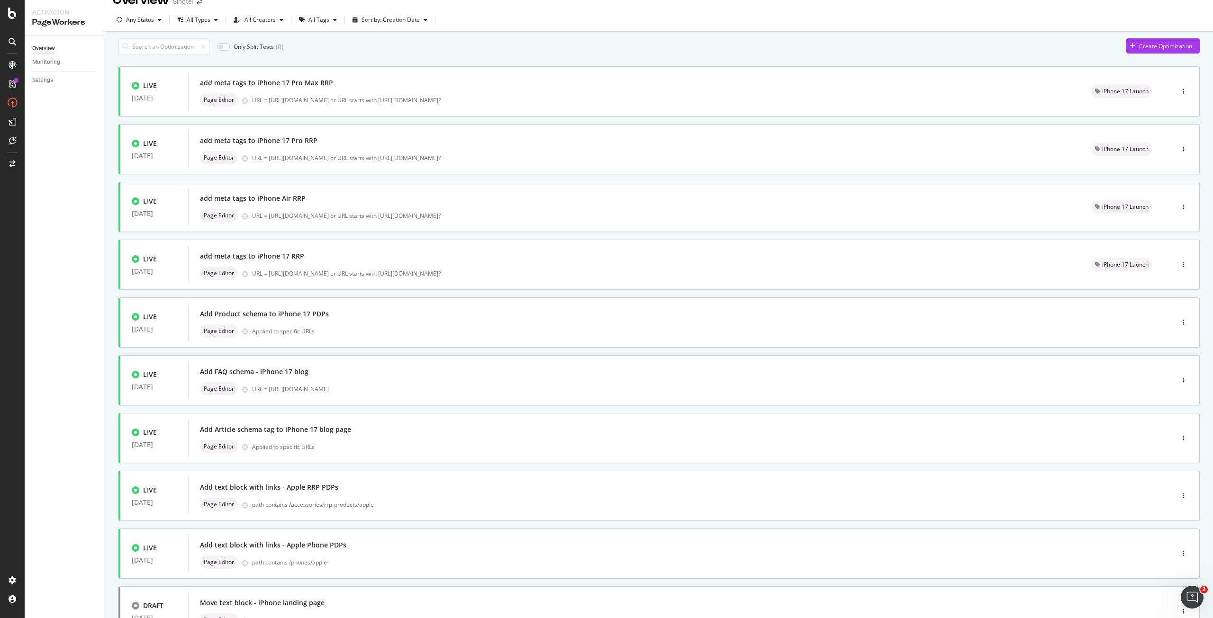
scroll to position [0, 0]
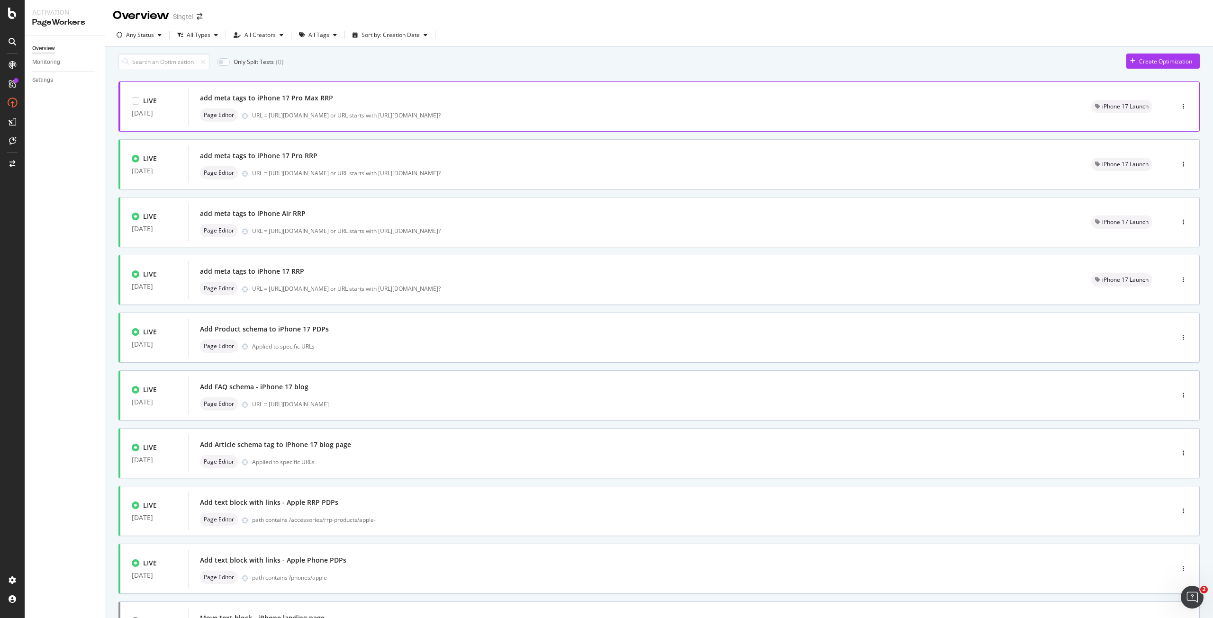
click at [544, 116] on div "URL = [URL][DOMAIN_NAME] or URL starts with [URL][DOMAIN_NAME]?" at bounding box center [660, 115] width 816 height 8
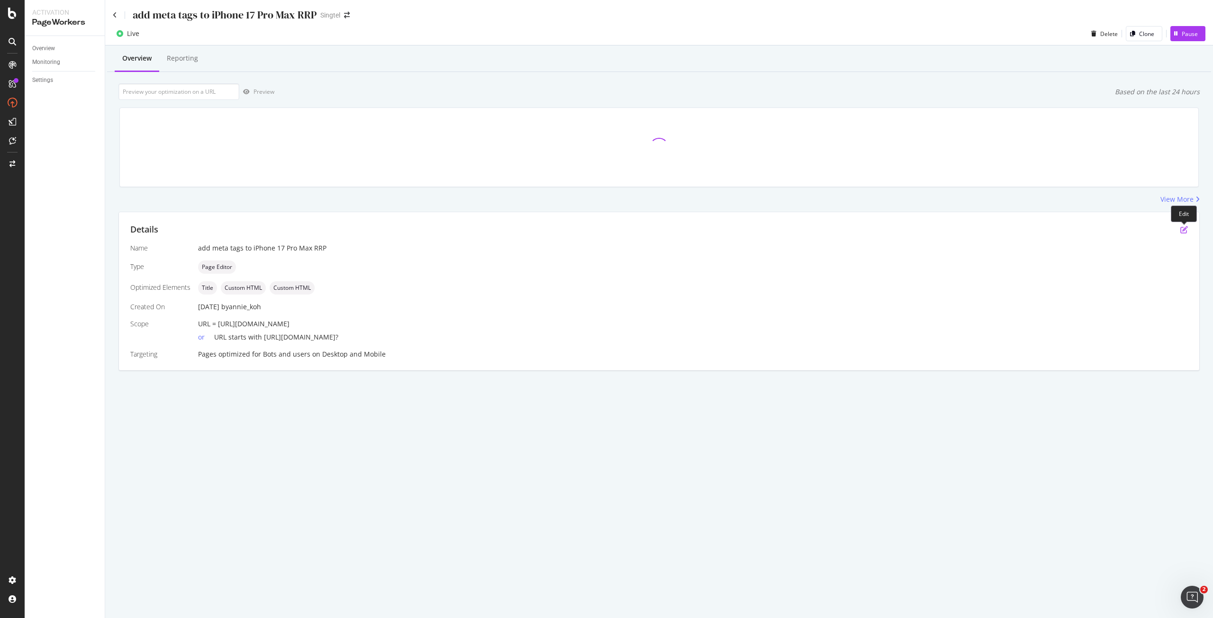
click at [1183, 227] on icon "pen-to-square" at bounding box center [1184, 230] width 8 height 8
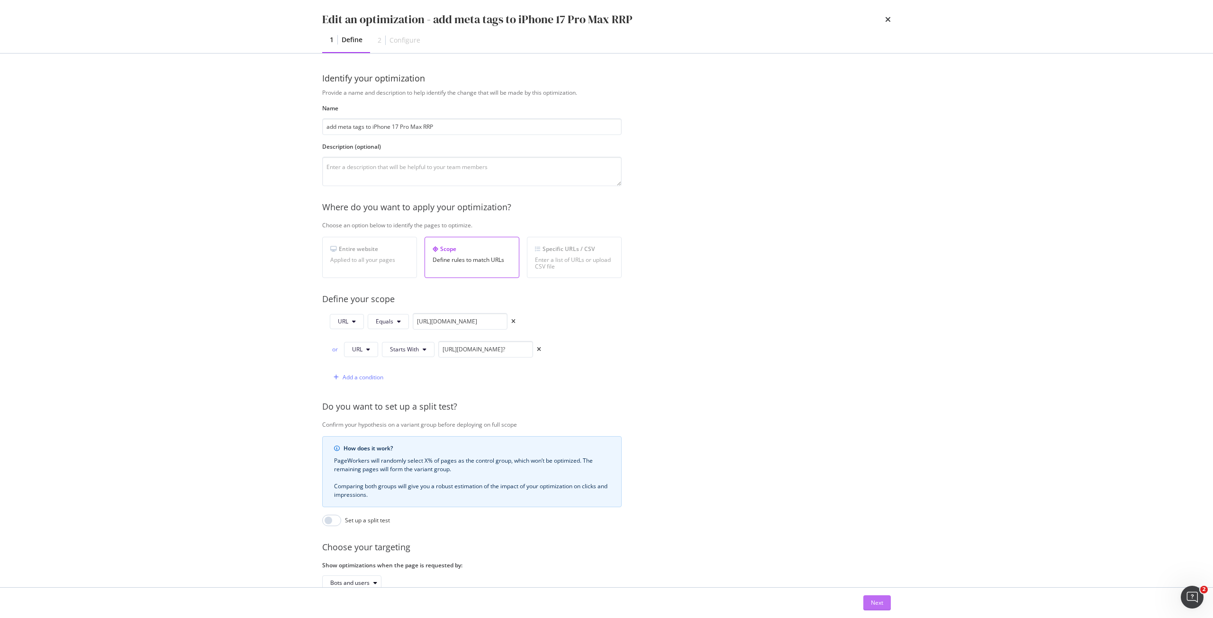
click at [868, 603] on button "Next" at bounding box center [876, 602] width 27 height 15
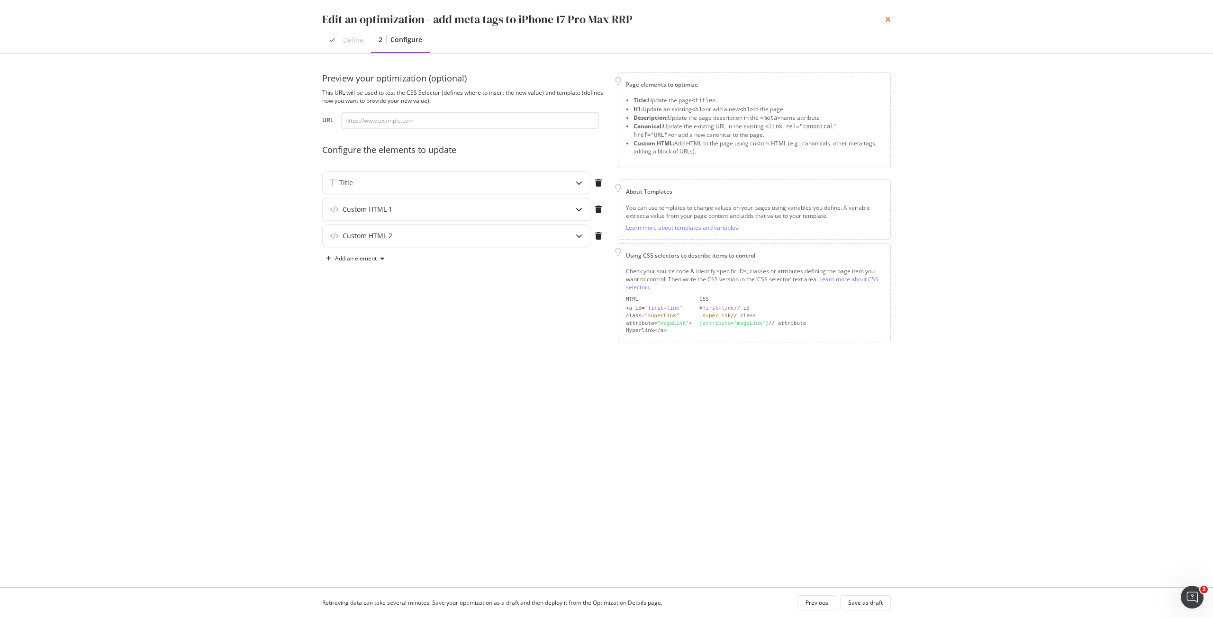
click at [887, 18] on icon "times" at bounding box center [888, 20] width 6 height 8
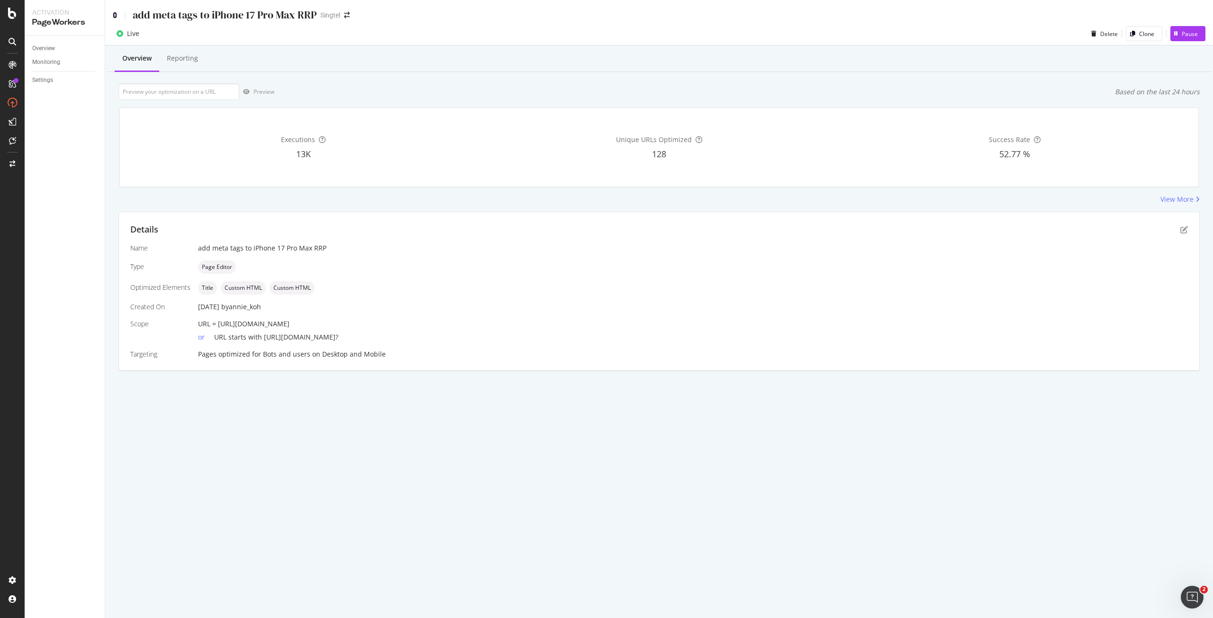
click at [114, 18] on icon at bounding box center [115, 15] width 4 height 7
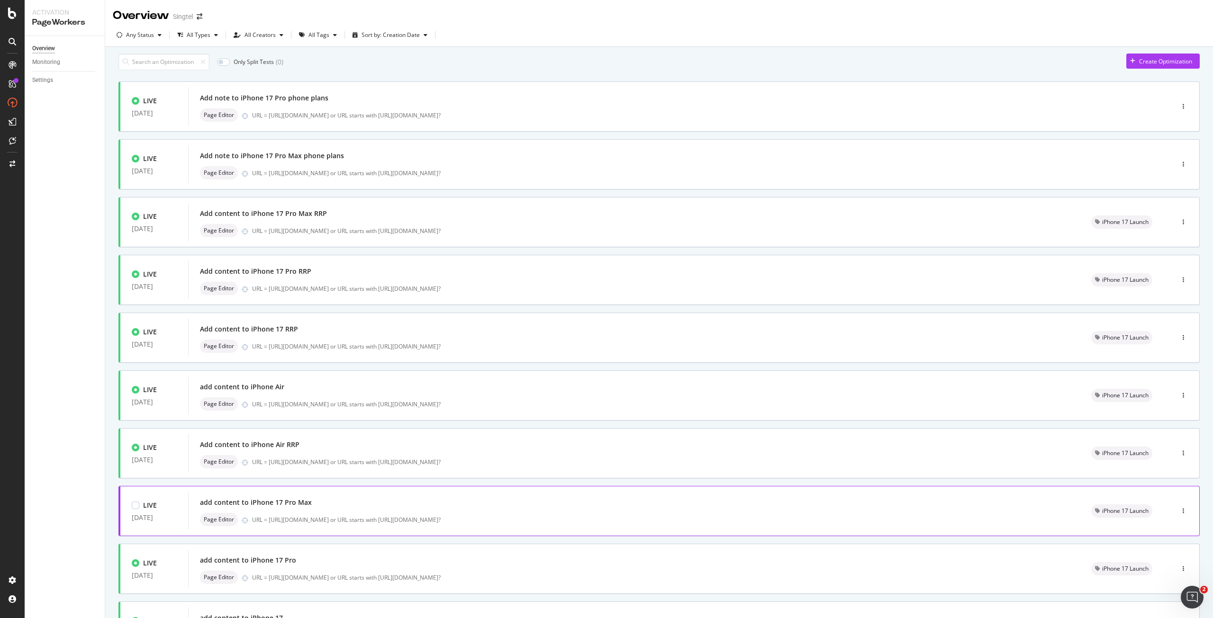
scroll to position [99, 0]
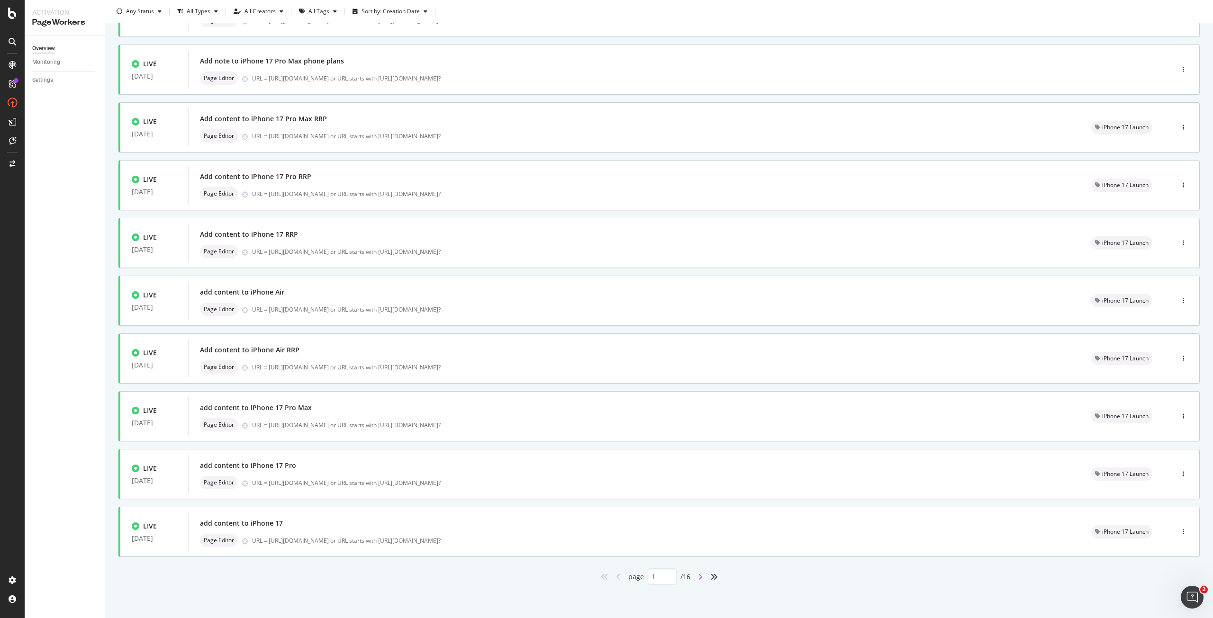
click at [698, 576] on icon "angle-right" at bounding box center [700, 577] width 5 height 8
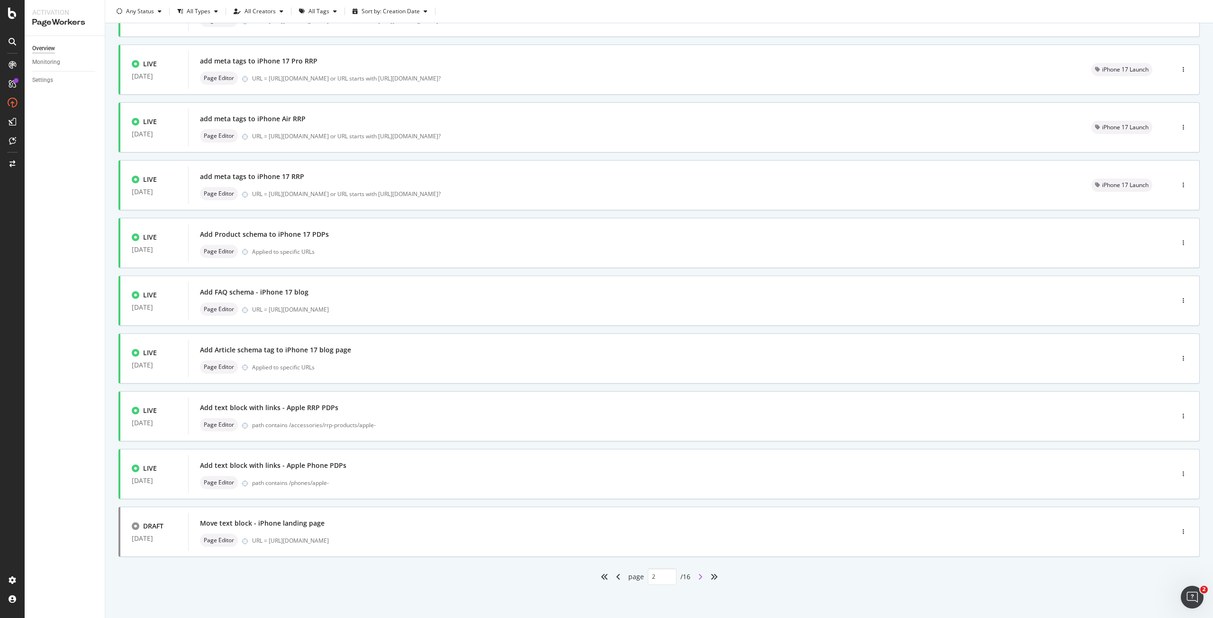
scroll to position [0, 0]
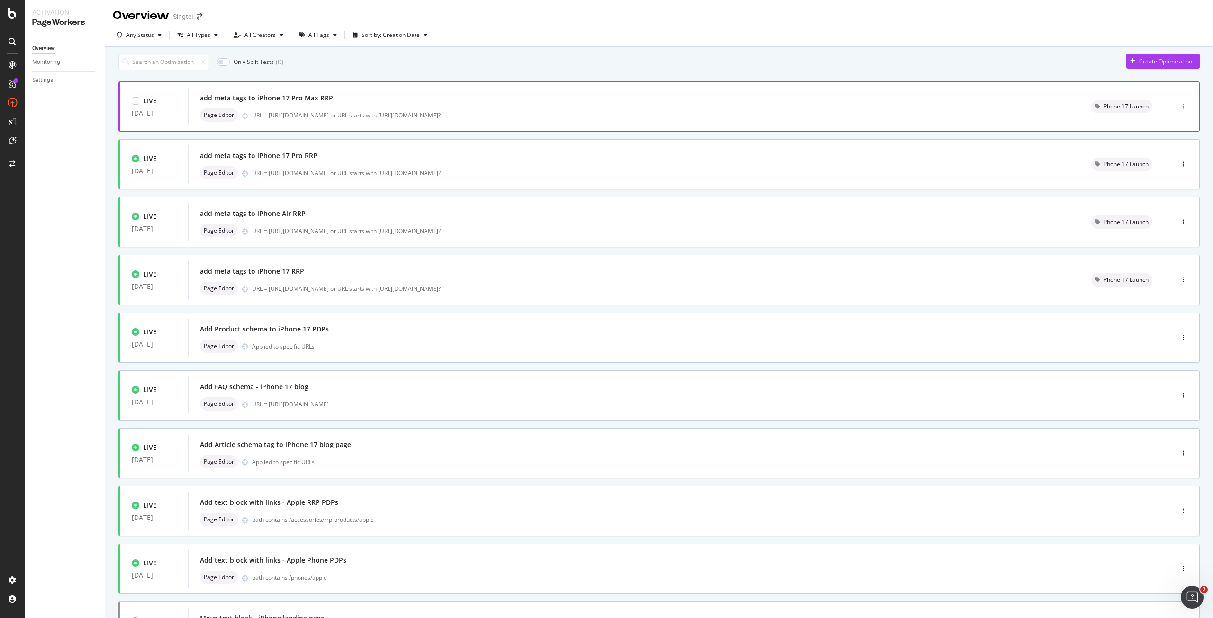
click at [1179, 109] on div "button" at bounding box center [1183, 107] width 9 height 6
click at [1168, 133] on div "Edit" at bounding box center [1160, 129] width 44 height 12
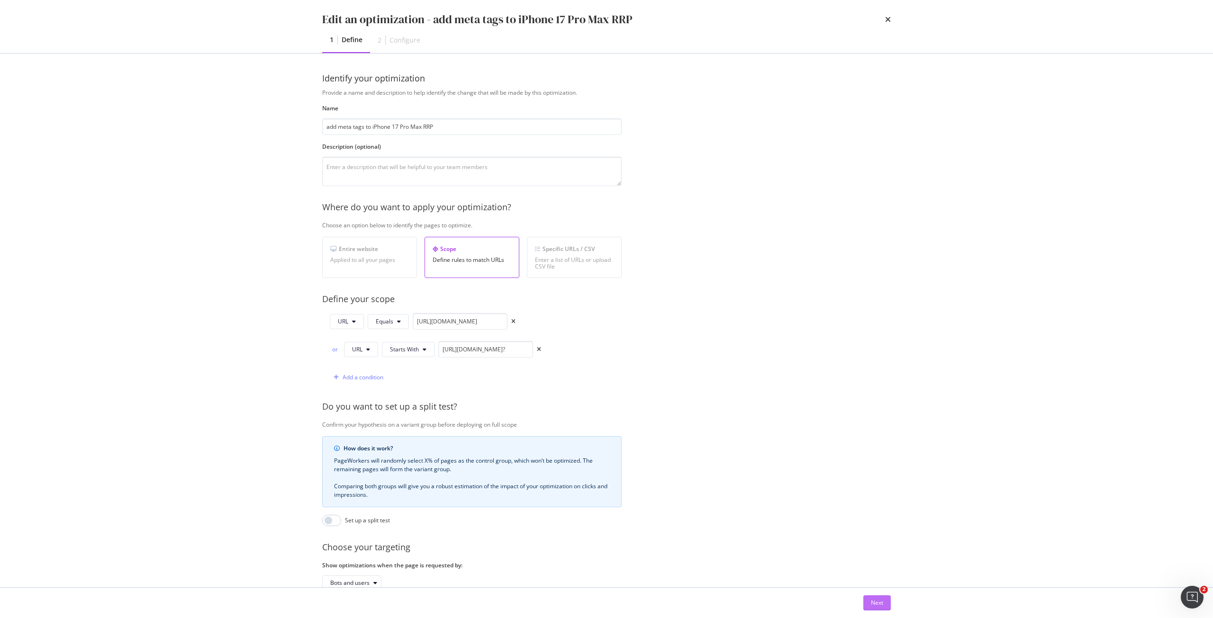
click at [871, 601] on div "Next" at bounding box center [877, 603] width 12 height 8
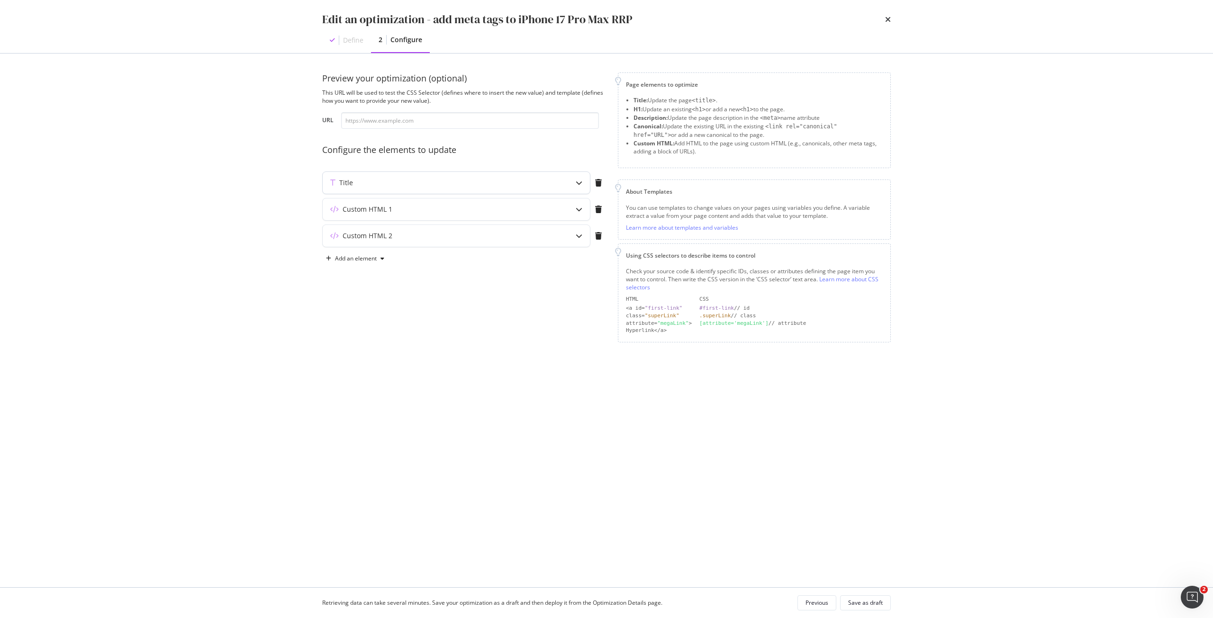
click at [566, 184] on div "Title" at bounding box center [456, 183] width 267 height 22
click at [563, 185] on div "Title" at bounding box center [456, 183] width 267 height 22
click at [547, 203] on div "Custom HTML 1" at bounding box center [456, 209] width 267 height 22
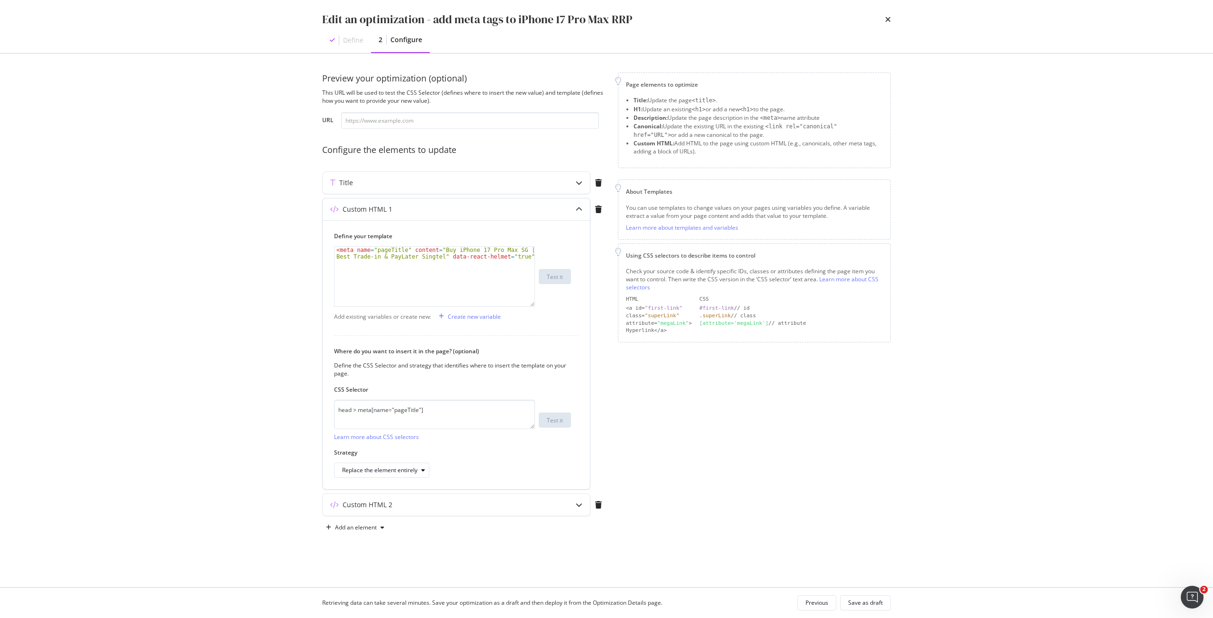
click at [545, 214] on div "Custom HTML 1" at bounding box center [438, 209] width 230 height 9
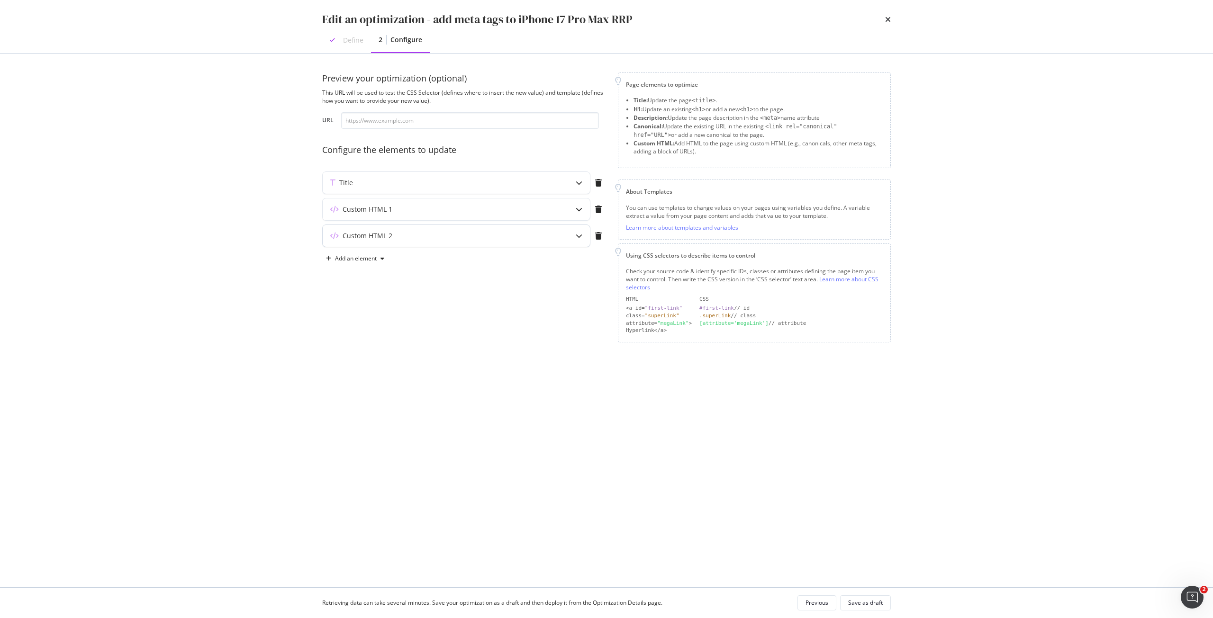
click at [492, 236] on div "Custom HTML 2" at bounding box center [438, 235] width 230 height 9
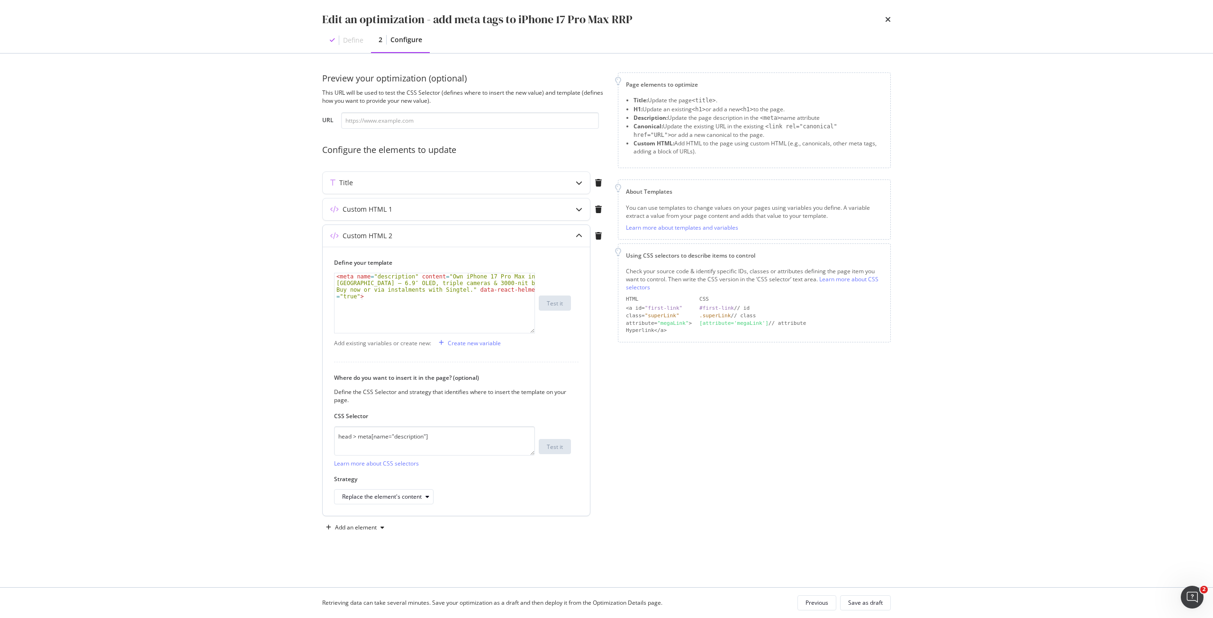
click at [502, 229] on div "Custom HTML 2" at bounding box center [456, 236] width 267 height 22
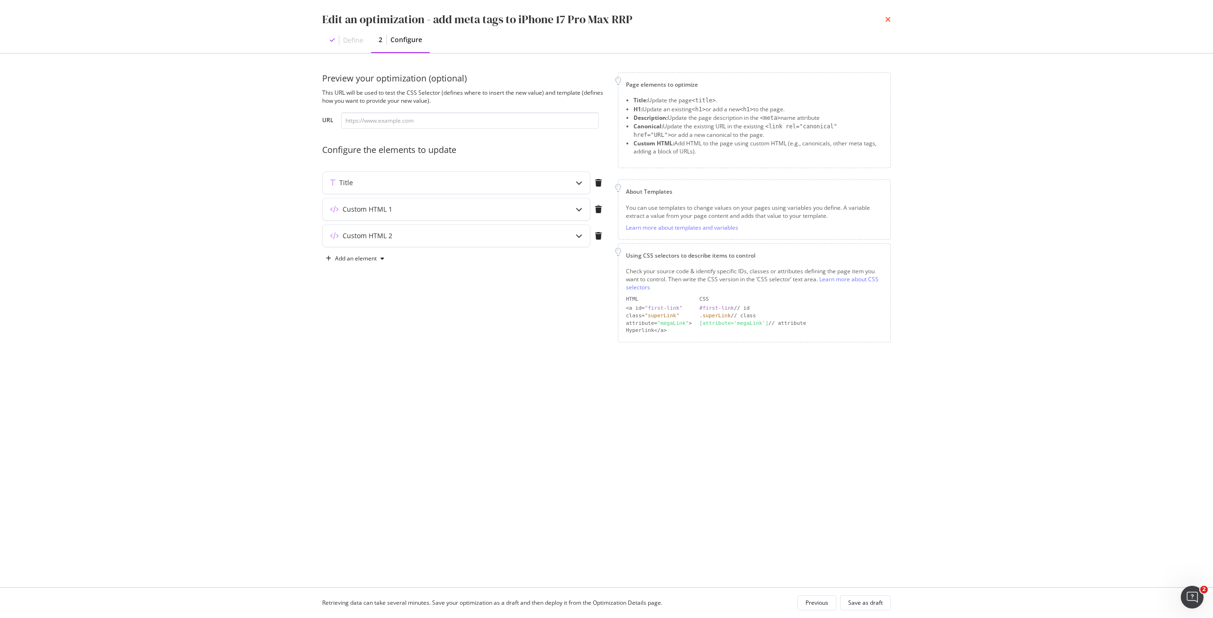
click at [887, 17] on icon "times" at bounding box center [888, 20] width 6 height 8
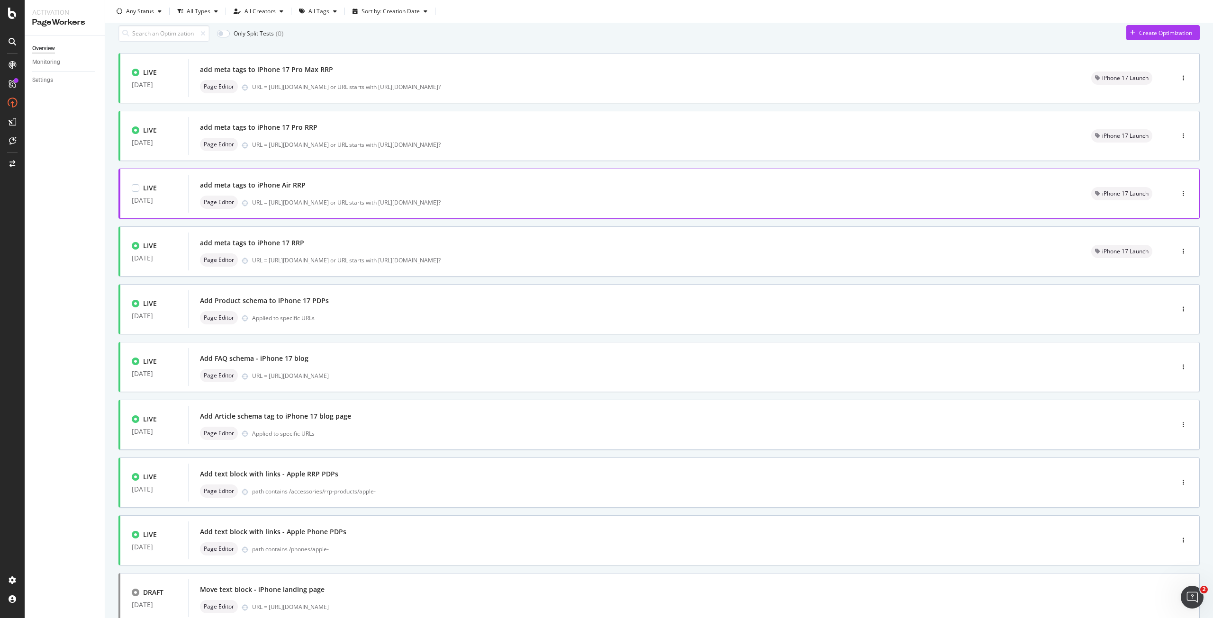
scroll to position [99, 0]
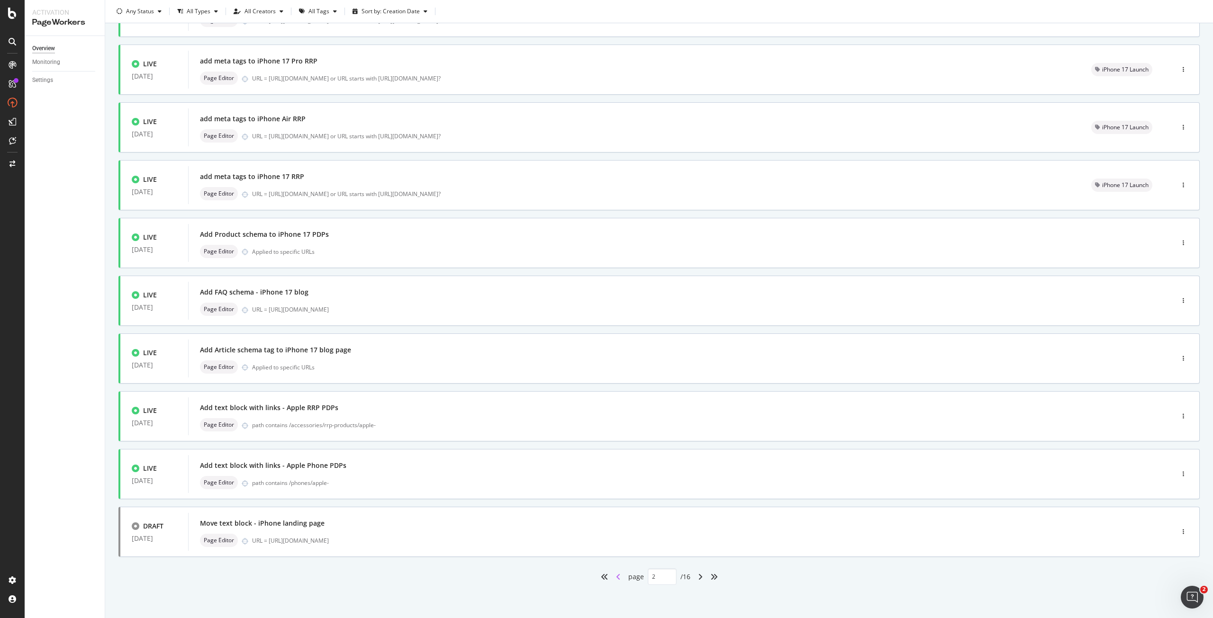
click at [616, 577] on icon "angle-left" at bounding box center [618, 577] width 5 height 8
type input "1"
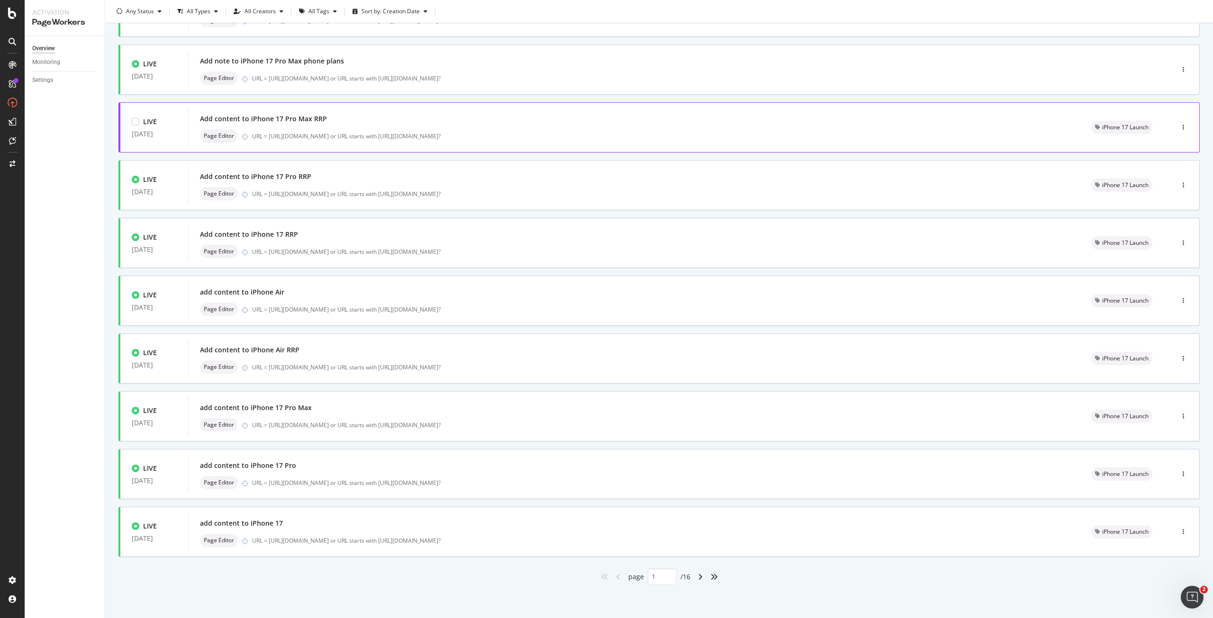
scroll to position [0, 0]
